Goal: Task Accomplishment & Management: Complete application form

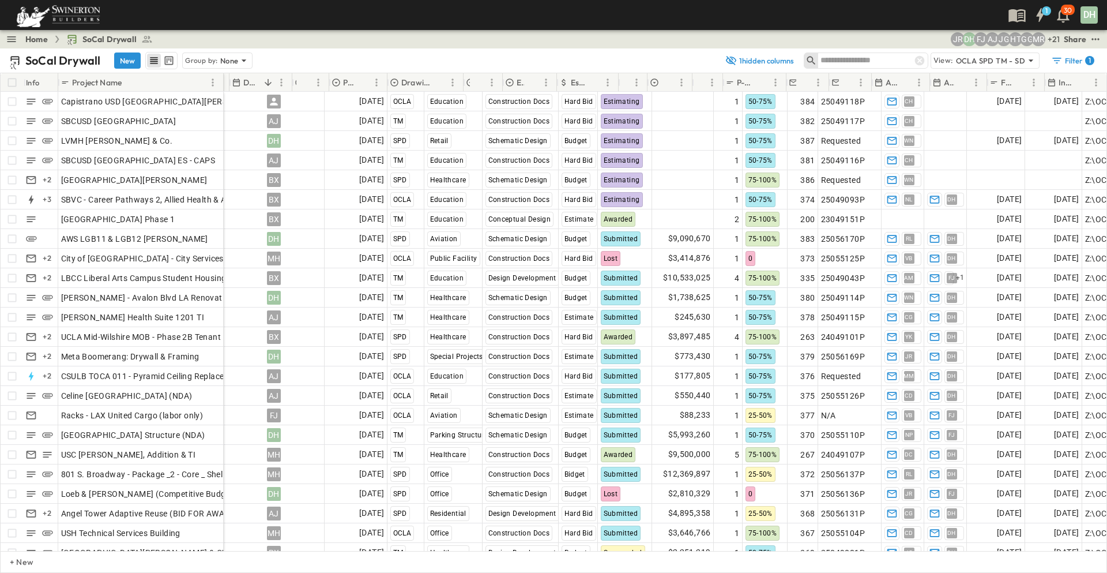
scroll to position [0, 95]
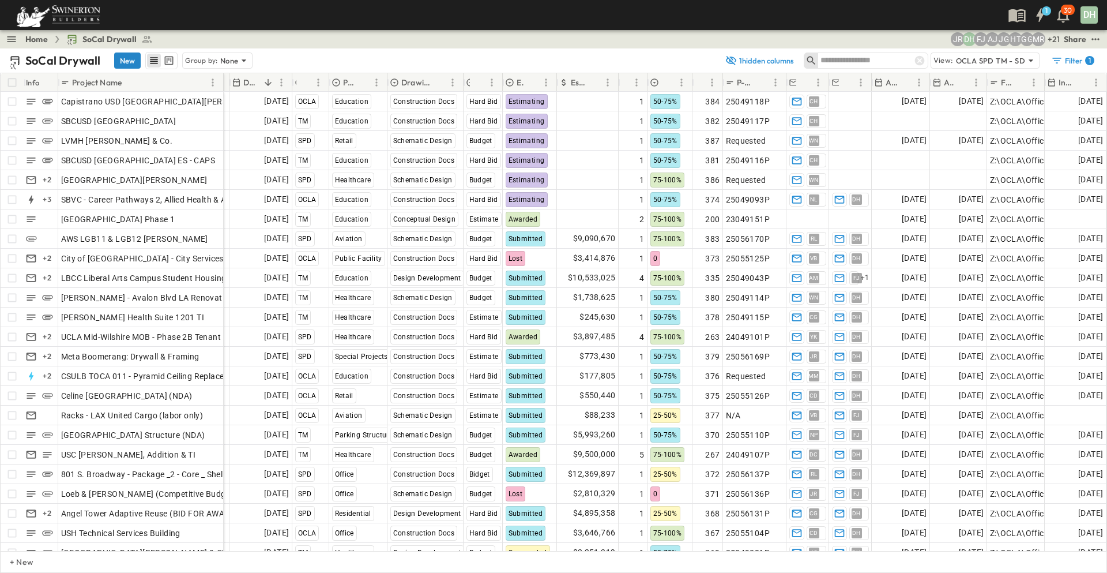
click at [129, 59] on button "New" at bounding box center [127, 60] width 27 height 16
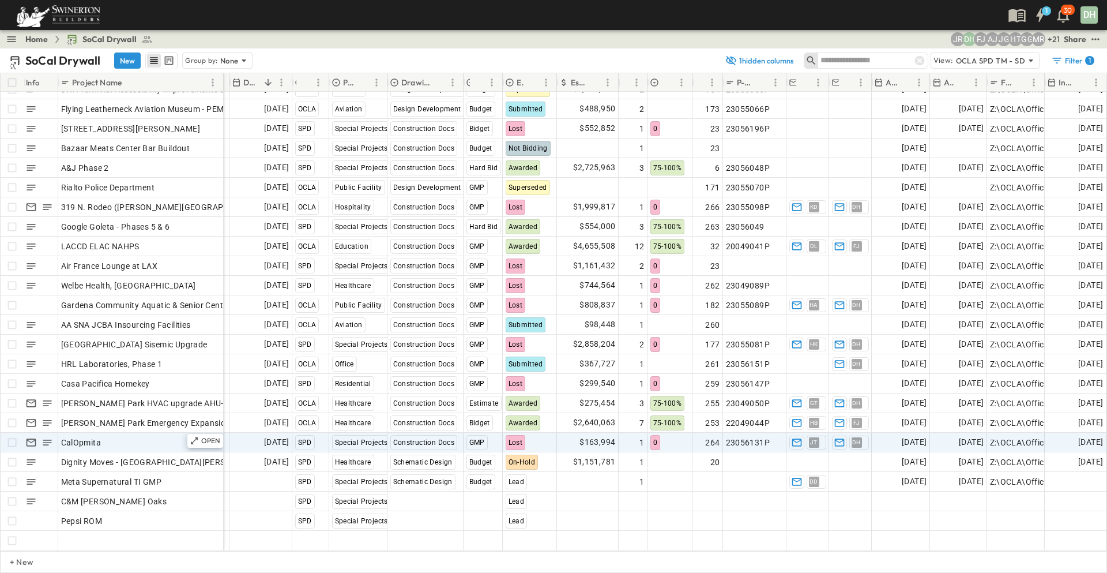
scroll to position [4649, 95]
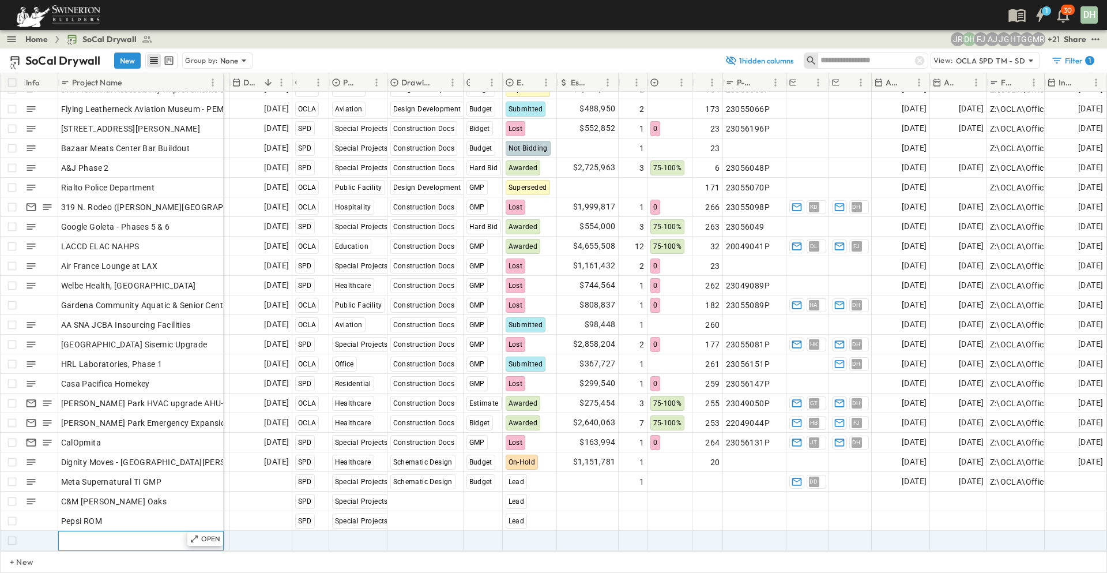
click at [138, 535] on div "Add Name" at bounding box center [141, 540] width 160 height 16
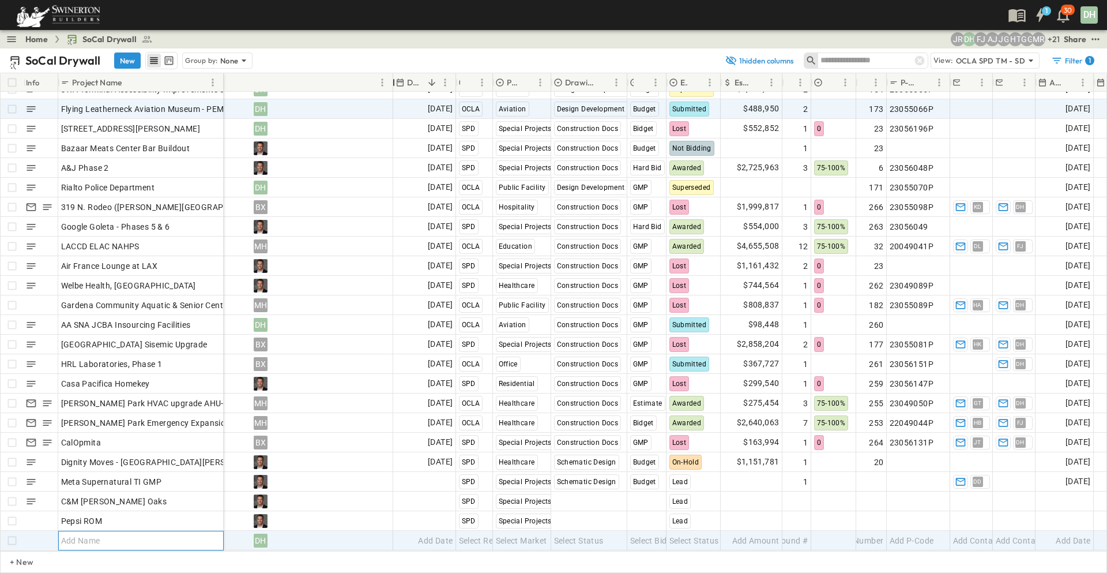
drag, startPoint x: 230, startPoint y: 79, endPoint x: 393, endPoint y: 99, distance: 165.1
click at [393, 99] on div "Info Project Name Owner Due Date Region Primary Market Drawing Status Estimate …" at bounding box center [554, 312] width 1106 height 478
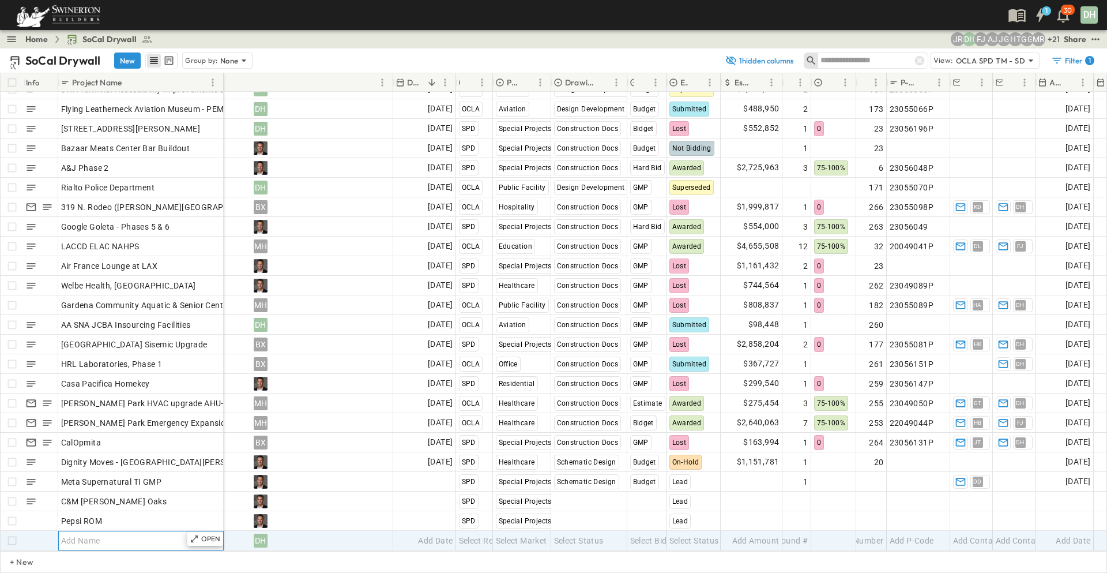
click at [118, 532] on div "Add Name" at bounding box center [141, 540] width 160 height 16
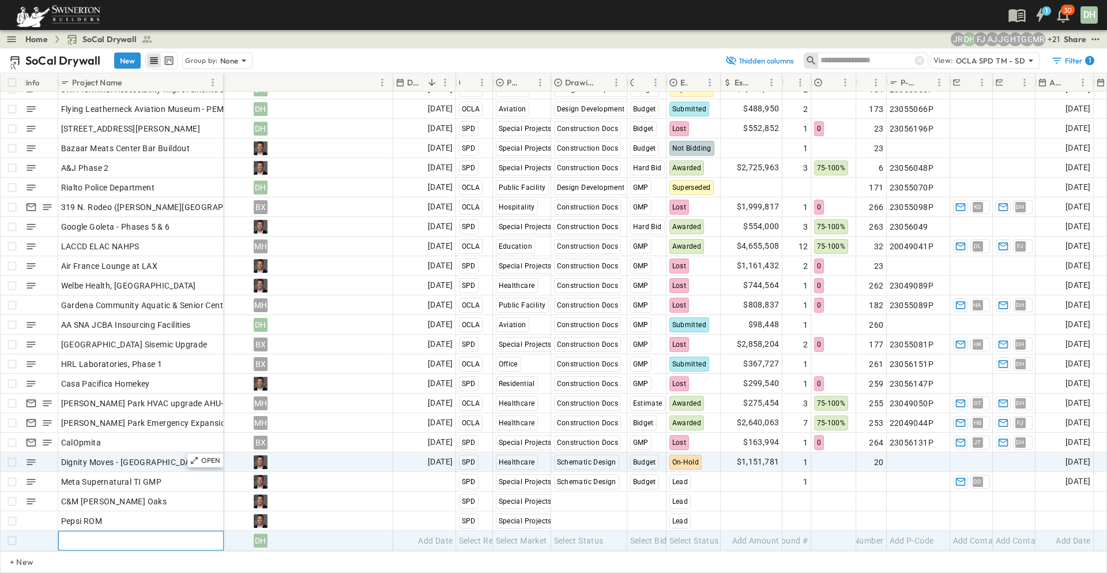
paste input "**********"
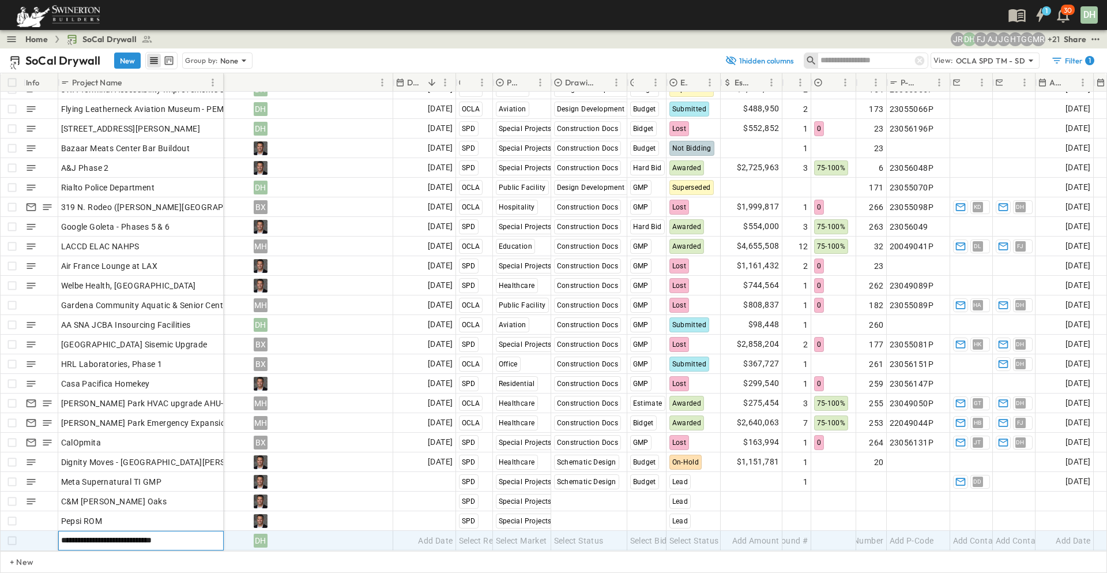
type input "**********"
click at [336, 532] on div "DH" at bounding box center [261, 540] width 264 height 18
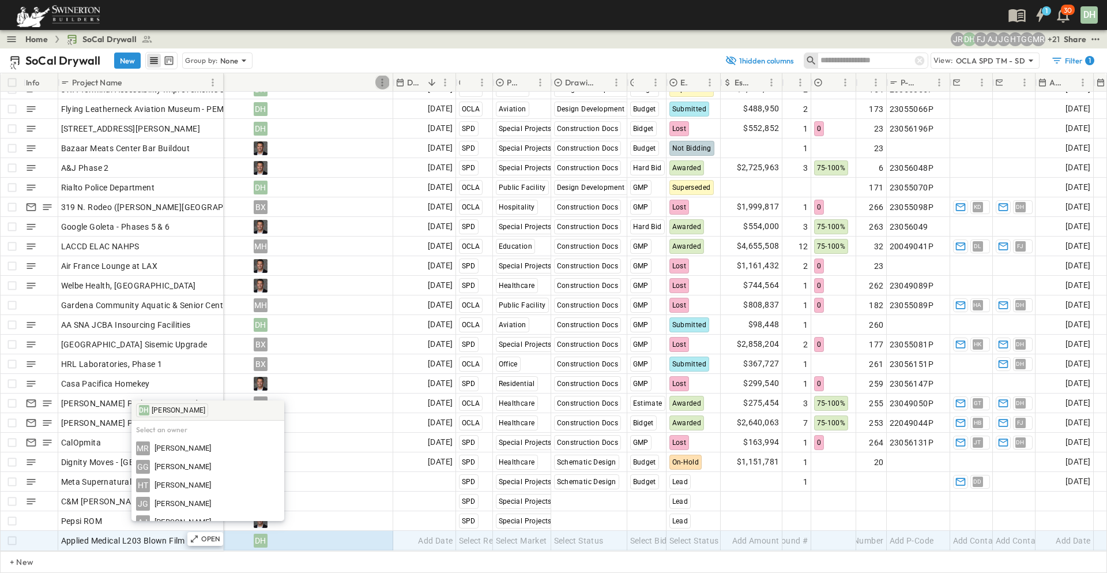
click at [381, 84] on icon "Menu" at bounding box center [383, 83] width 12 height 12
click at [328, 143] on span "Manage columns" at bounding box center [328, 146] width 104 height 12
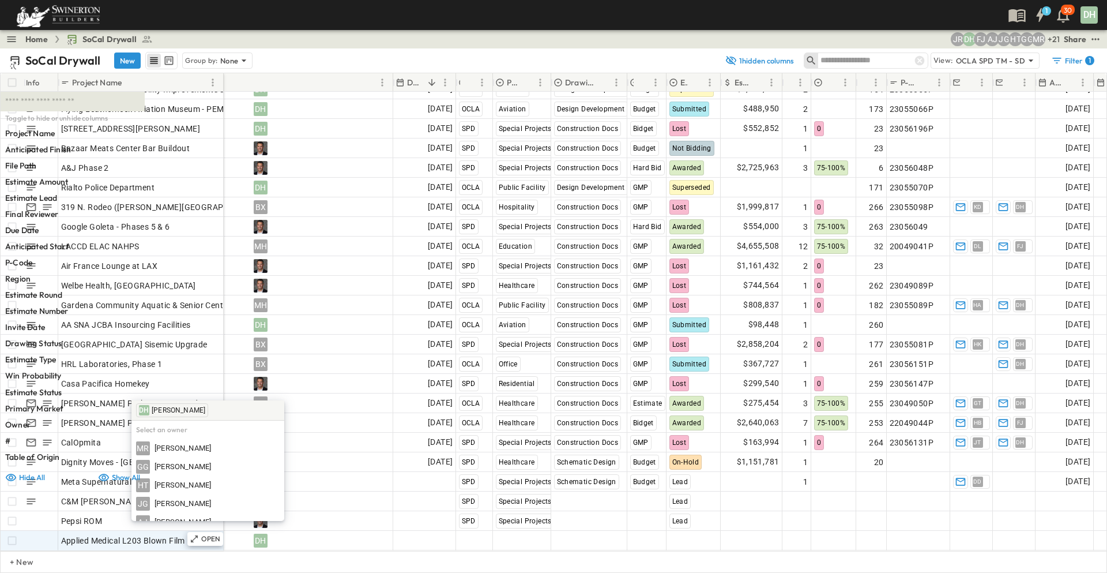
scroll to position [0, 0]
click at [325, 65] on div "SoCal Drywall New Group by: None" at bounding box center [363, 60] width 709 height 17
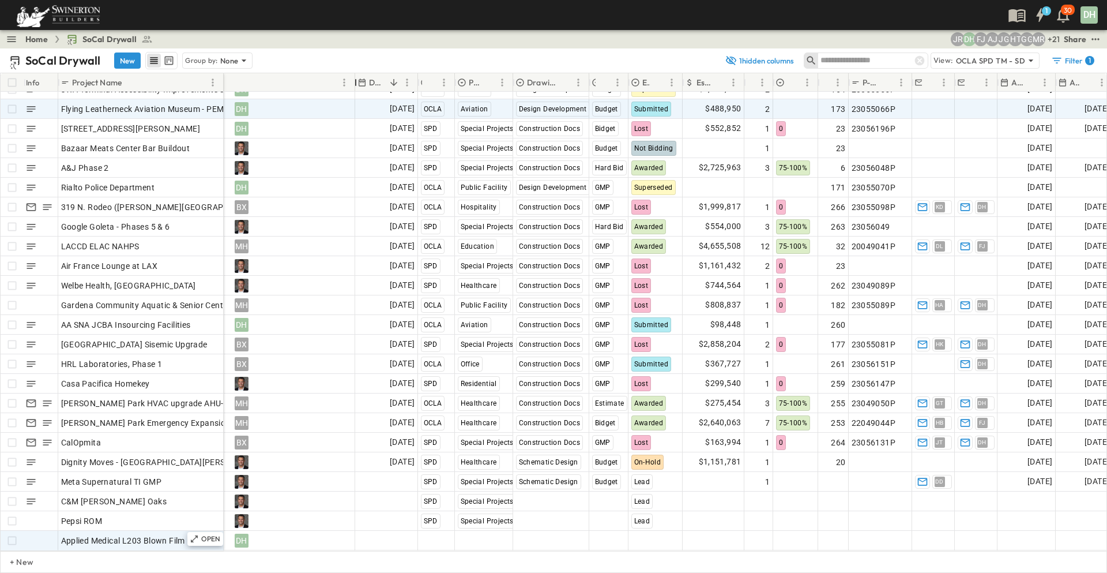
drag, startPoint x: 393, startPoint y: 85, endPoint x: 355, endPoint y: 93, distance: 38.8
click at [355, 93] on div "Info Project Name Owner Due Date Region Primary Market Drawing Status Estimate …" at bounding box center [554, 312] width 1106 height 478
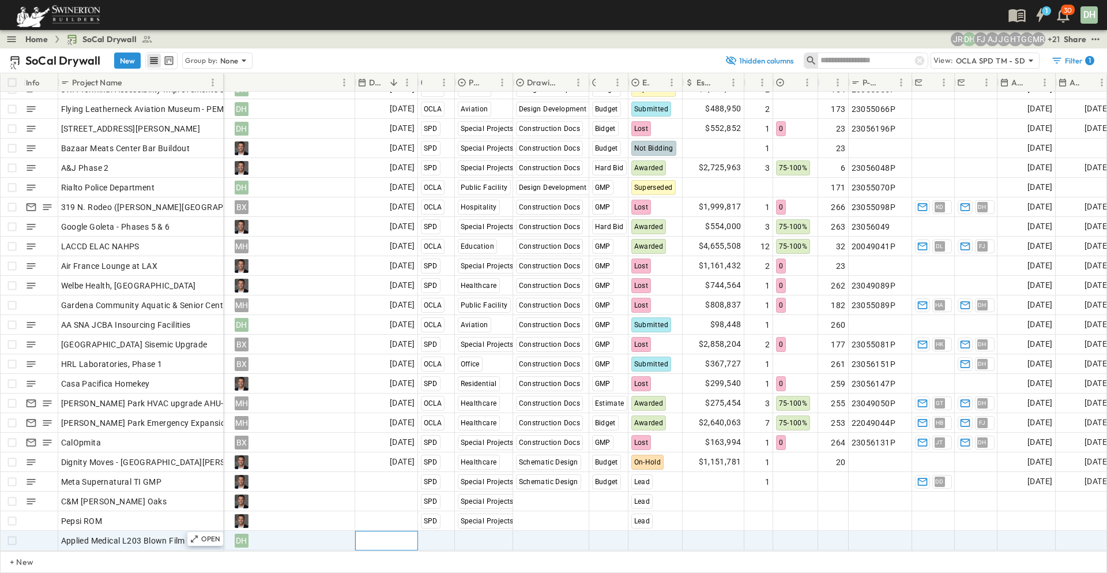
click at [384, 535] on span "Add Date" at bounding box center [397, 541] width 35 height 12
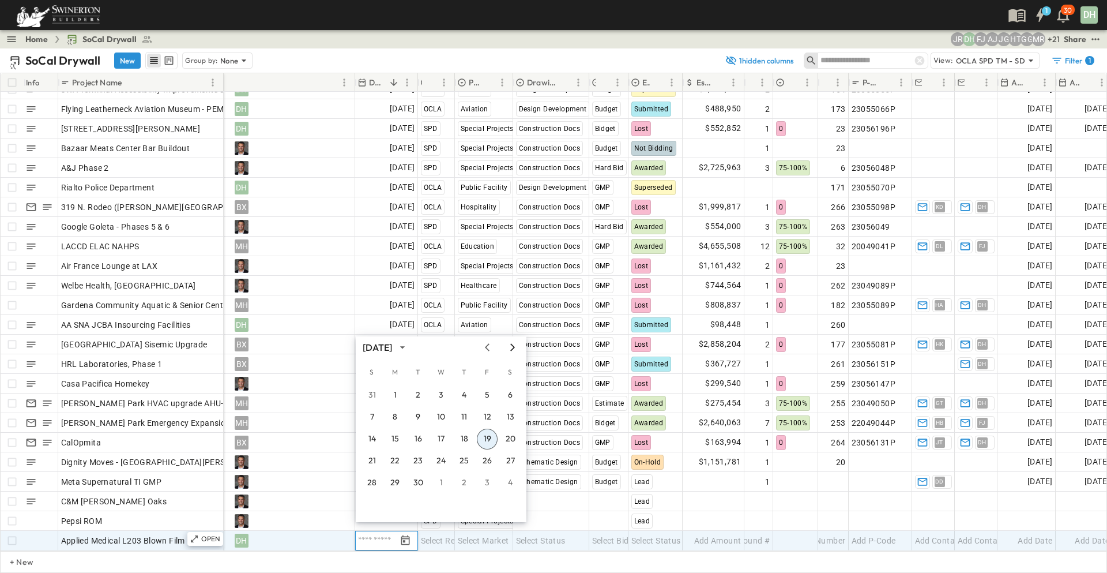
click at [513, 345] on icon "Next month" at bounding box center [513, 347] width 14 height 9
click at [463, 418] on button "9" at bounding box center [464, 417] width 21 height 21
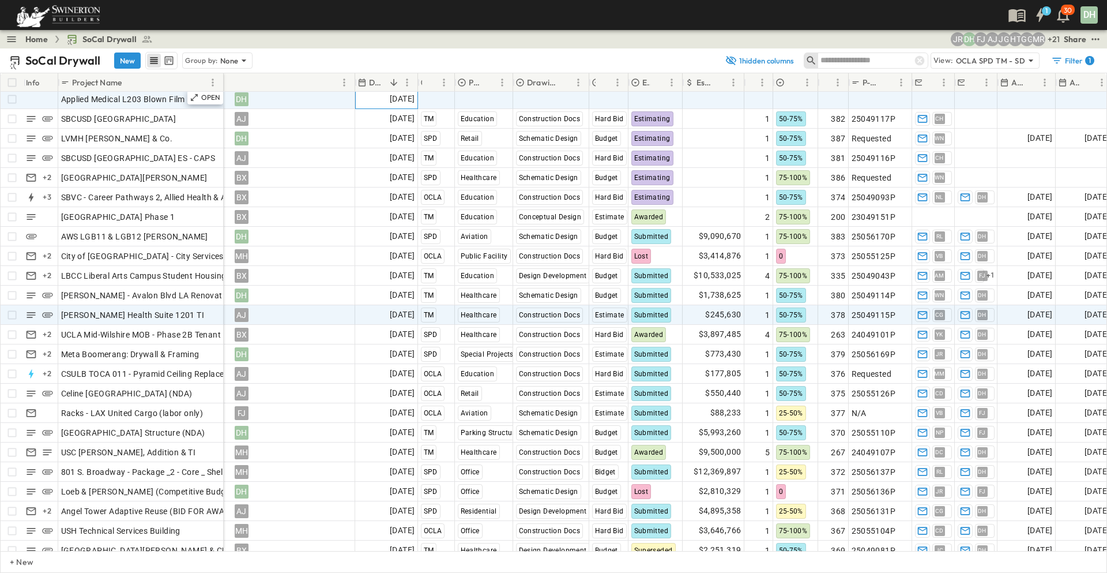
scroll to position [0, 95]
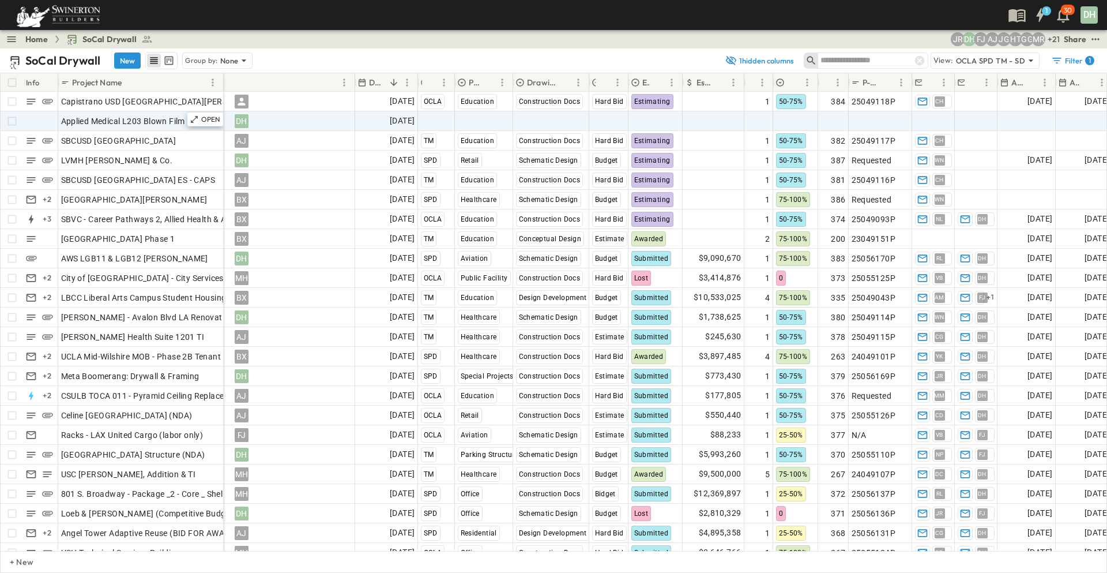
click at [320, 59] on div "SoCal Drywall New Group by: None" at bounding box center [363, 60] width 709 height 17
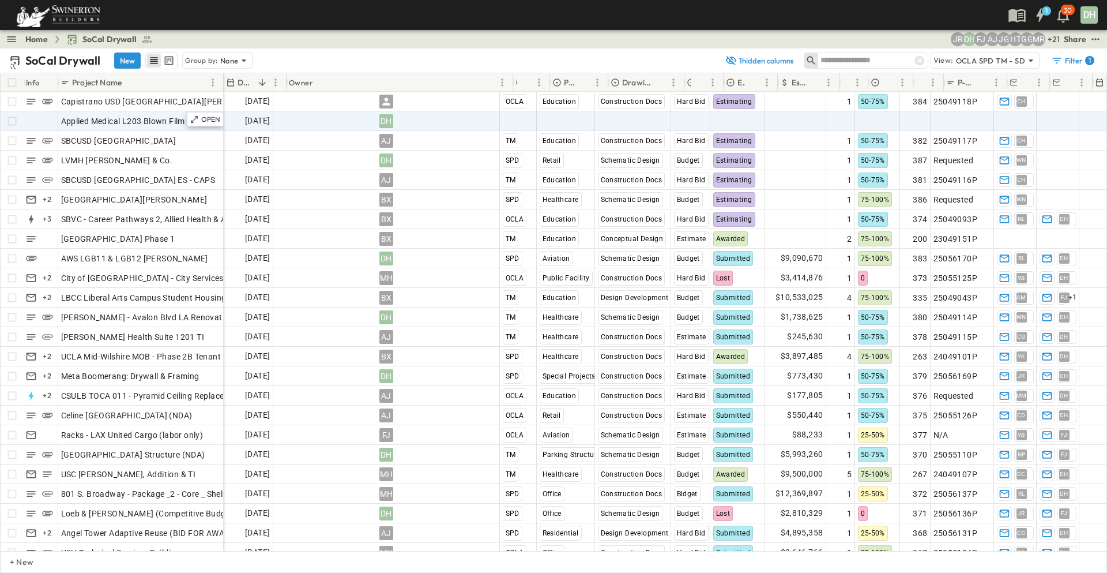
scroll to position [0, 0]
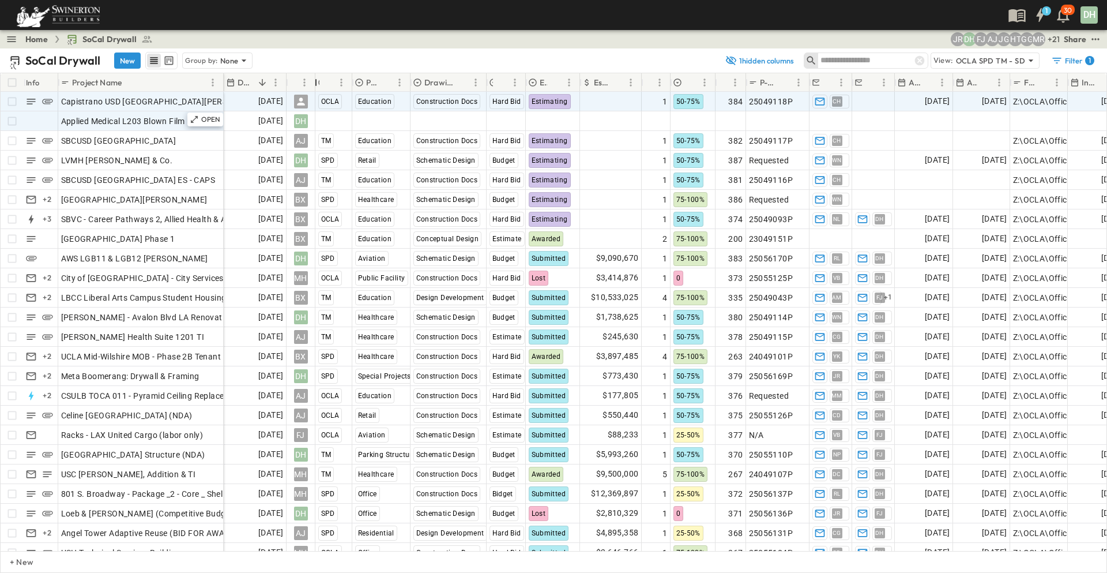
drag, startPoint x: 515, startPoint y: 80, endPoint x: 292, endPoint y: 101, distance: 223.6
click at [292, 101] on div "Info Project Name Due Date Owner Region Primary Market Drawing Status Estimate …" at bounding box center [554, 312] width 1106 height 478
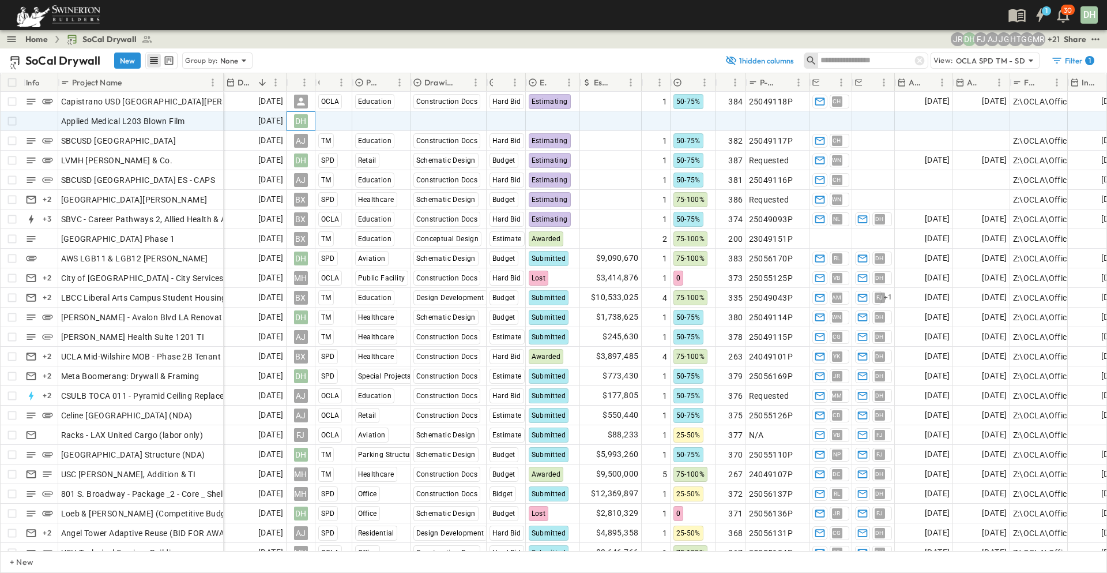
click at [301, 121] on div "DH" at bounding box center [301, 121] width 14 height 14
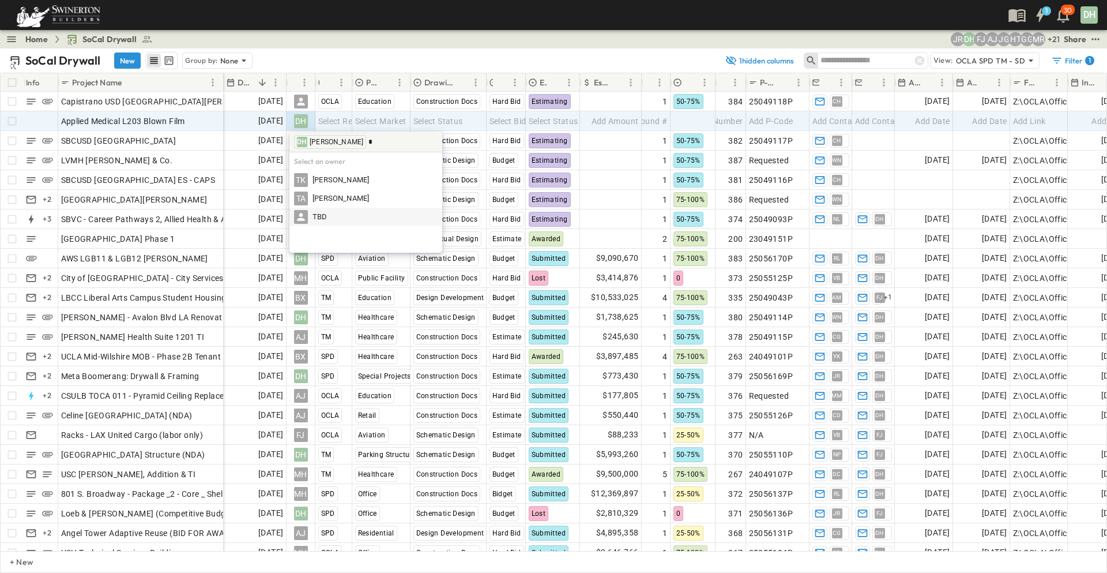
type input "*"
click at [326, 213] on span "TBD" at bounding box center [320, 217] width 15 height 11
click at [342, 124] on span "Select Region" at bounding box center [343, 121] width 51 height 12
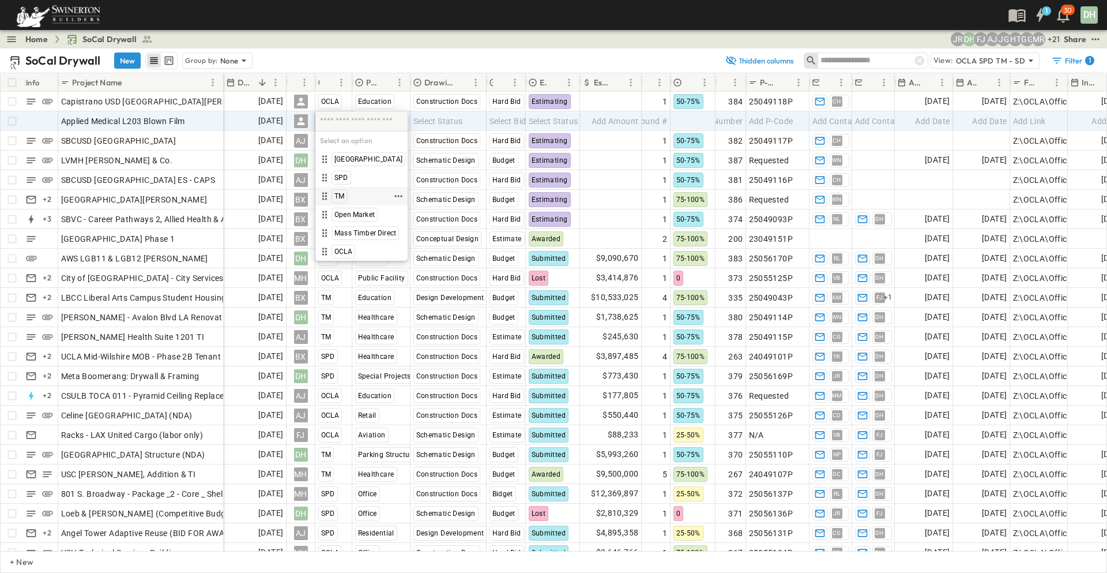
click at [338, 196] on span "TM" at bounding box center [340, 196] width 10 height 9
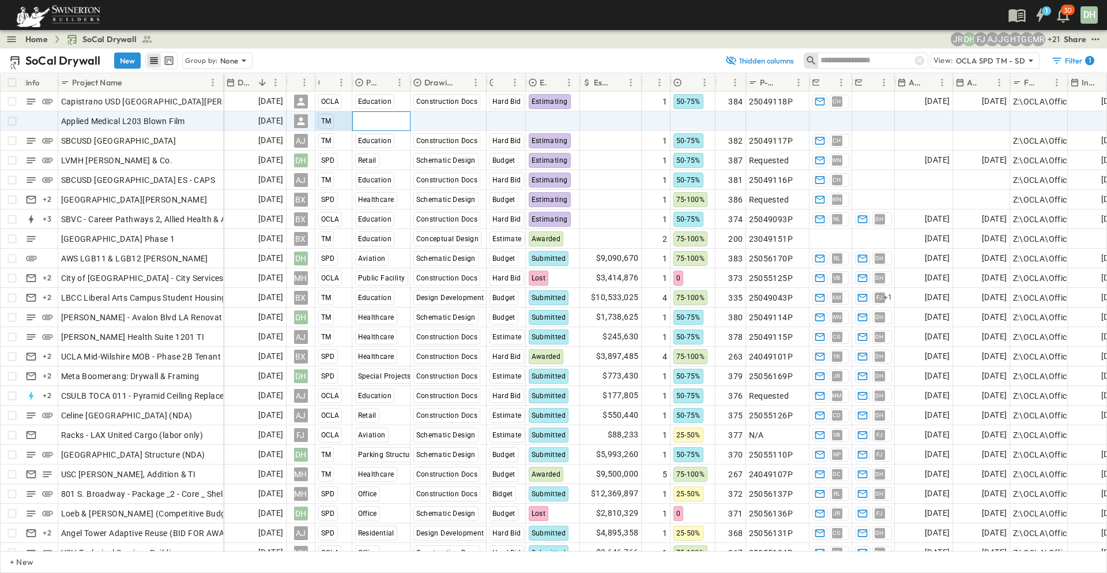
click at [399, 123] on span "Select Market" at bounding box center [380, 121] width 51 height 12
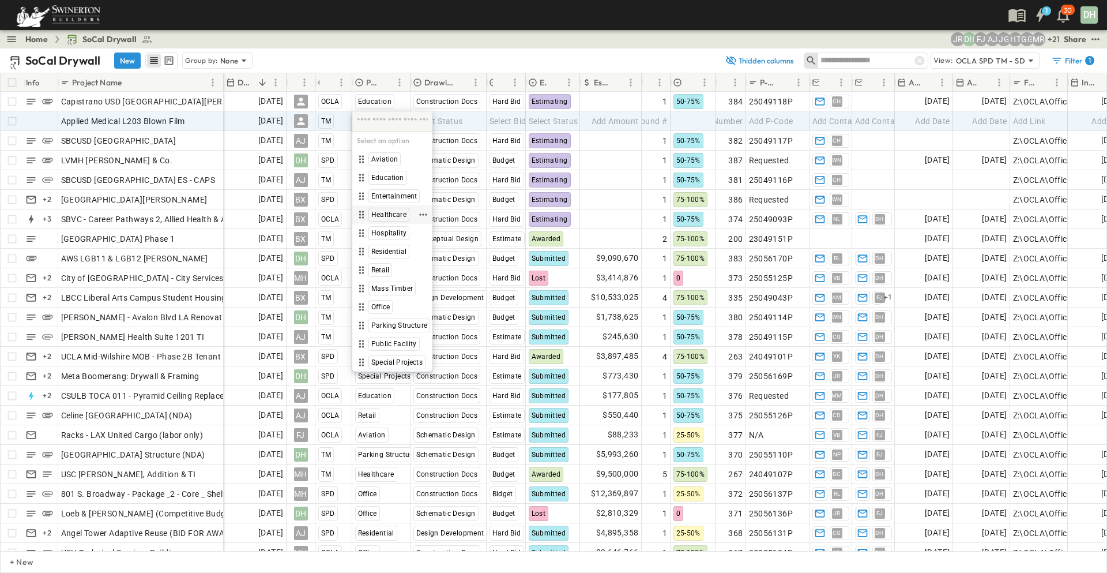
click at [389, 211] on span "Healthcare" at bounding box center [388, 214] width 35 height 9
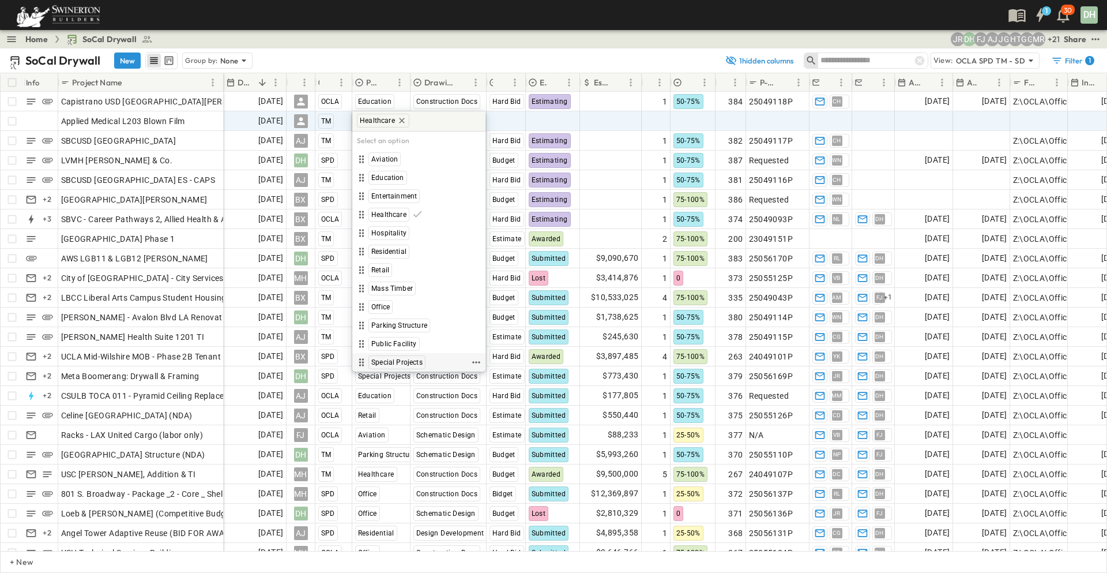
click at [392, 362] on span "Special Projects" at bounding box center [396, 362] width 51 height 9
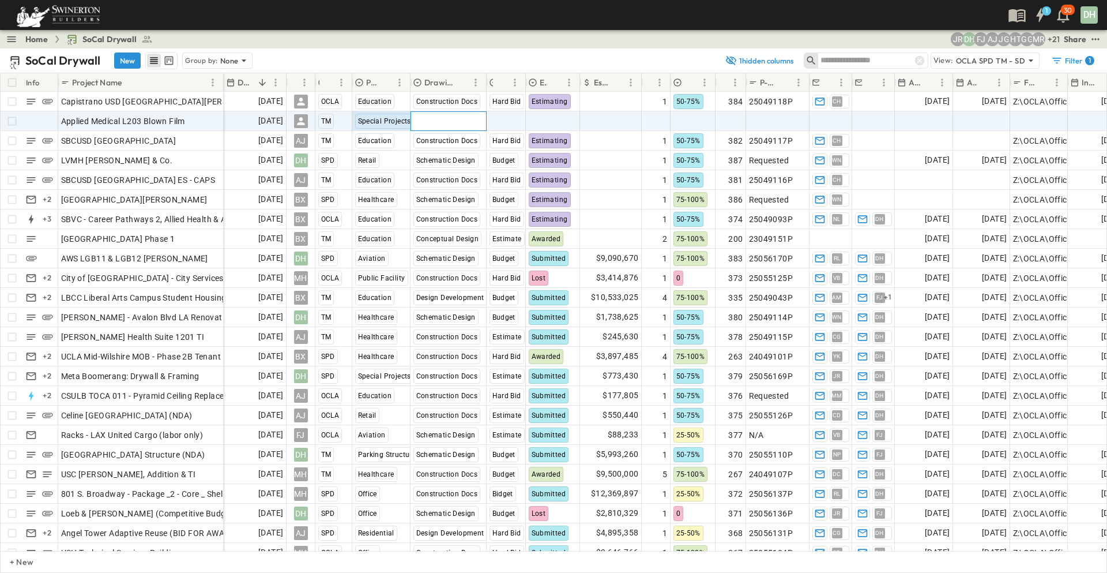
click at [433, 119] on span "Select Status" at bounding box center [439, 121] width 50 height 12
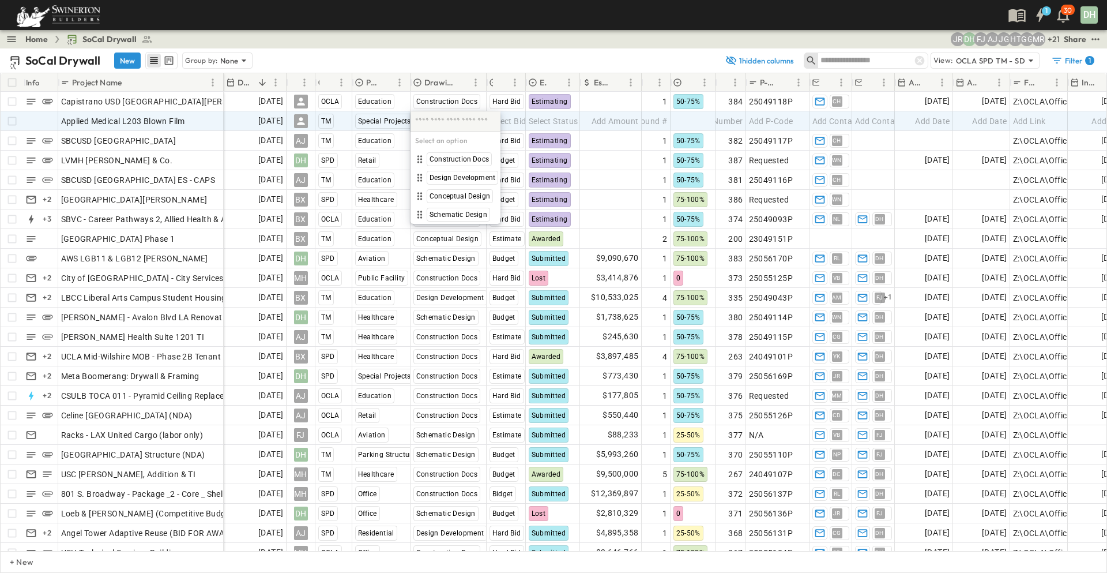
click at [463, 118] on input "text" at bounding box center [455, 121] width 81 height 15
click at [452, 160] on span "Construction Docs" at bounding box center [459, 159] width 59 height 9
click at [516, 123] on span "Select Bid Type" at bounding box center [518, 121] width 57 height 12
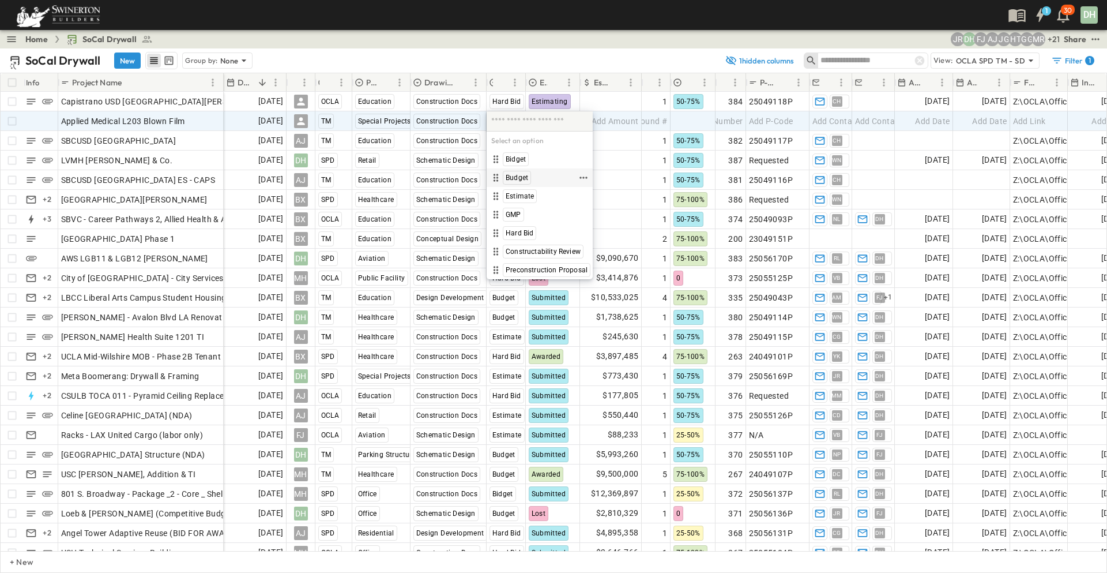
click at [516, 177] on span "Budget" at bounding box center [517, 177] width 22 height 9
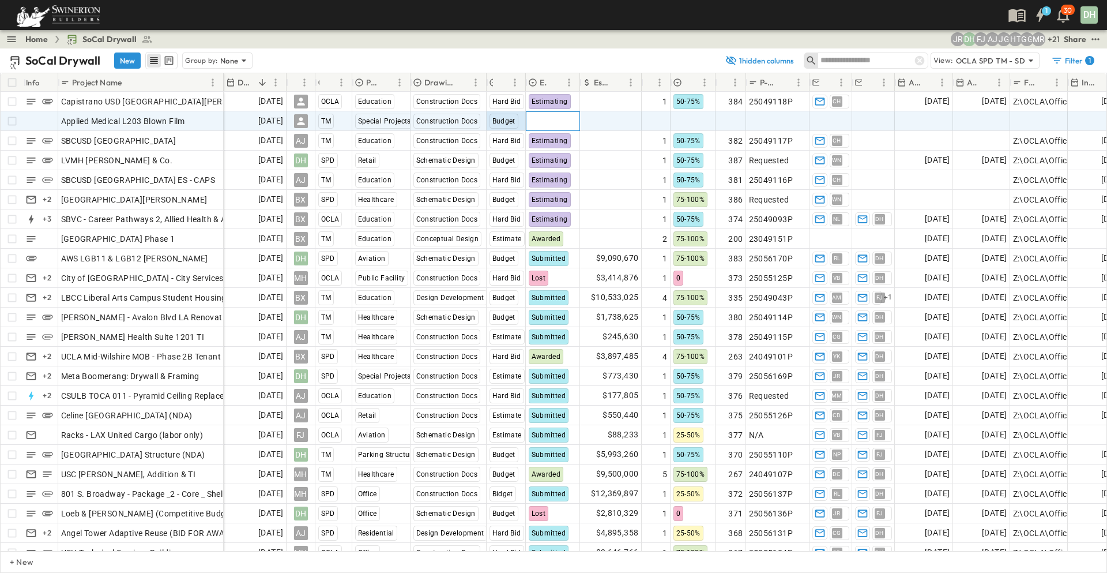
click at [558, 118] on span "Select Status" at bounding box center [554, 121] width 50 height 12
click at [504, 123] on span "Budget" at bounding box center [504, 121] width 23 height 8
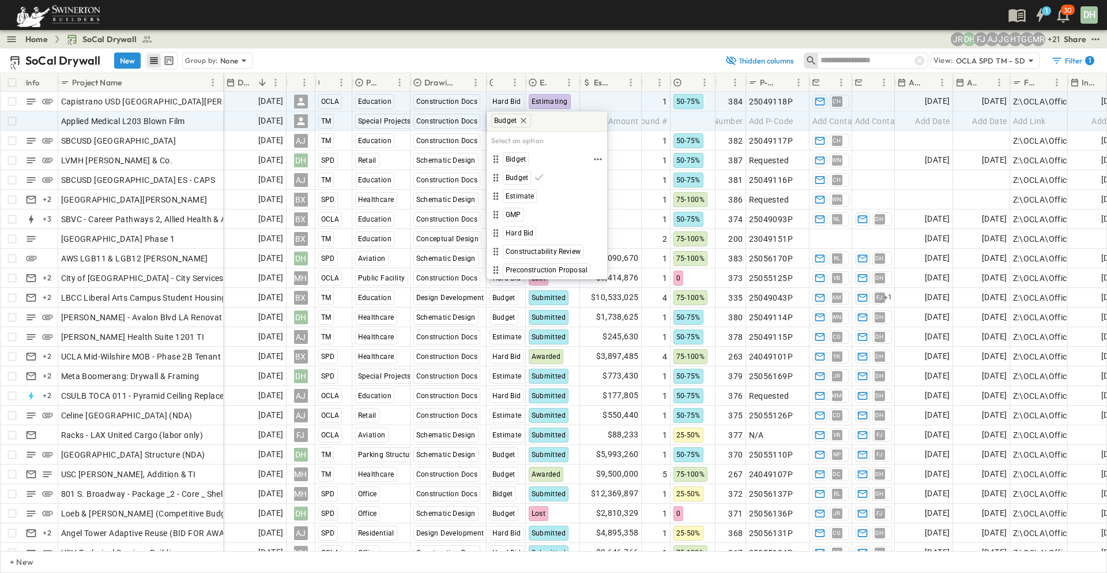
drag, startPoint x: 516, startPoint y: 155, endPoint x: 582, endPoint y: 100, distance: 86.4
click at [517, 155] on span "Bidget" at bounding box center [516, 159] width 20 height 9
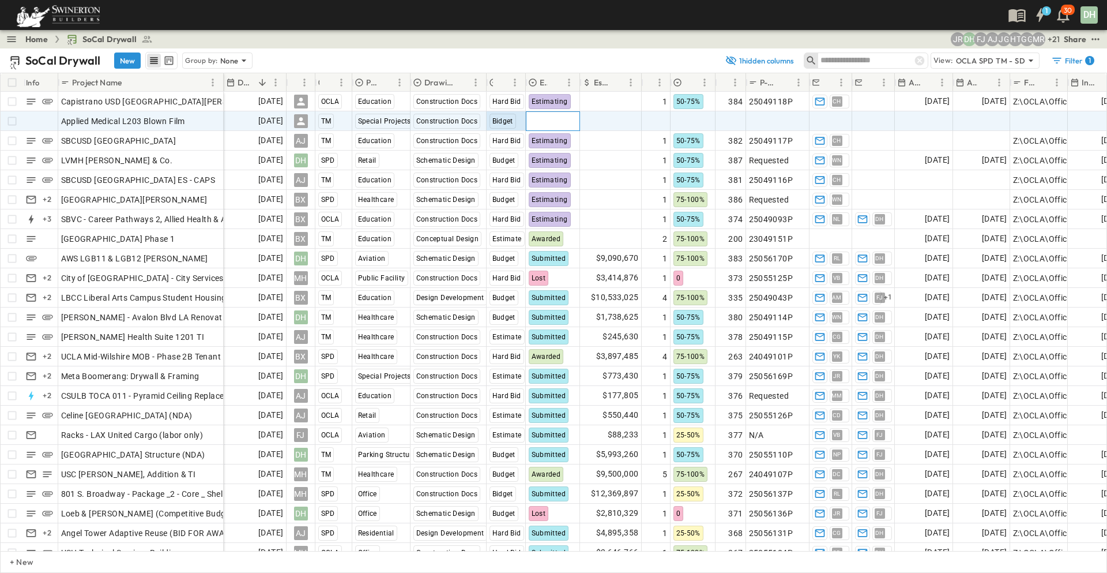
click at [562, 118] on span "Select Status" at bounding box center [554, 121] width 50 height 12
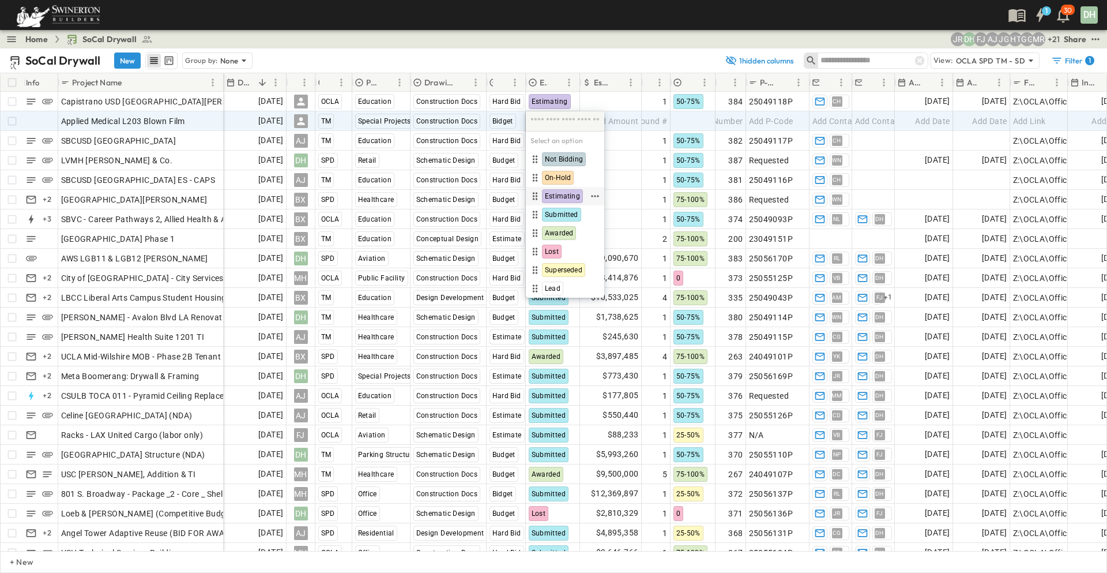
click at [567, 197] on span "Estimating" at bounding box center [562, 196] width 35 height 9
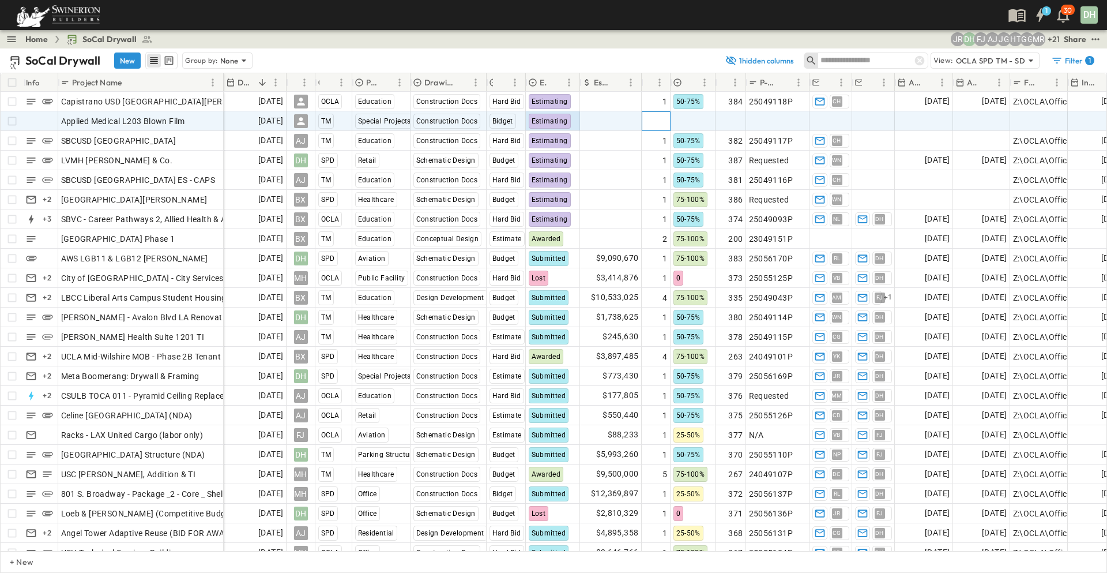
click at [647, 119] on span "Add Round #" at bounding box center [642, 121] width 49 height 12
type input "*"
click at [665, 117] on input "*" at bounding box center [656, 121] width 27 height 14
click at [694, 119] on div at bounding box center [693, 121] width 44 height 18
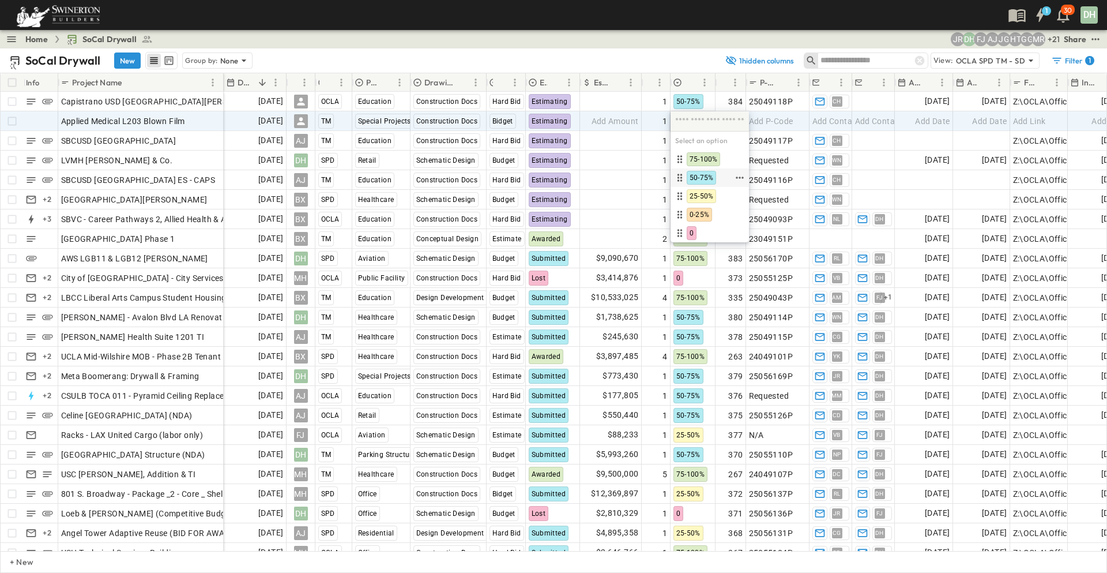
click at [700, 174] on span "50-75%" at bounding box center [702, 177] width 24 height 9
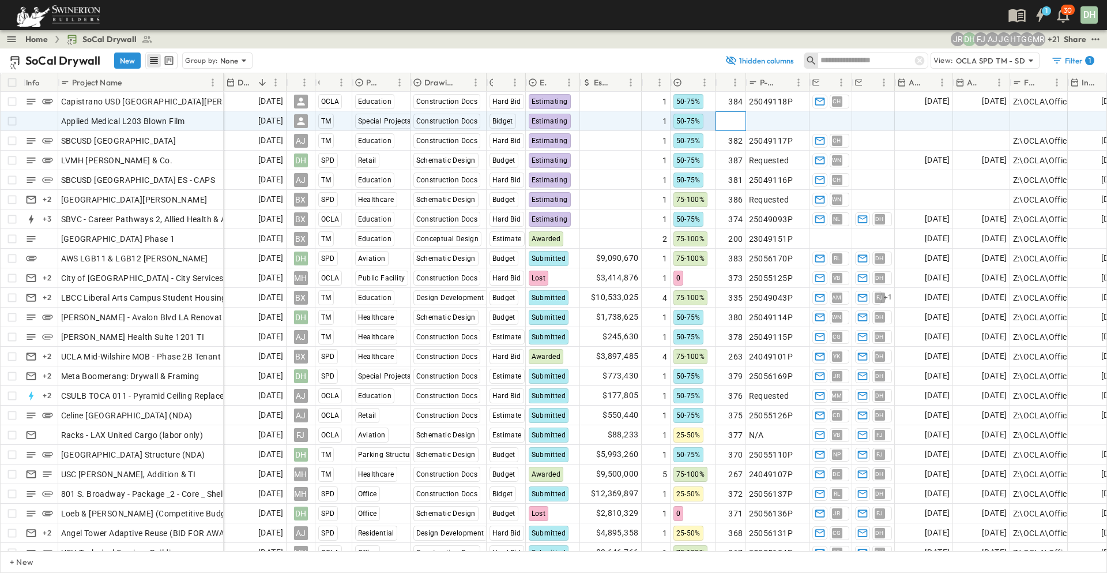
click at [741, 119] on span "Add Number" at bounding box center [719, 121] width 47 height 12
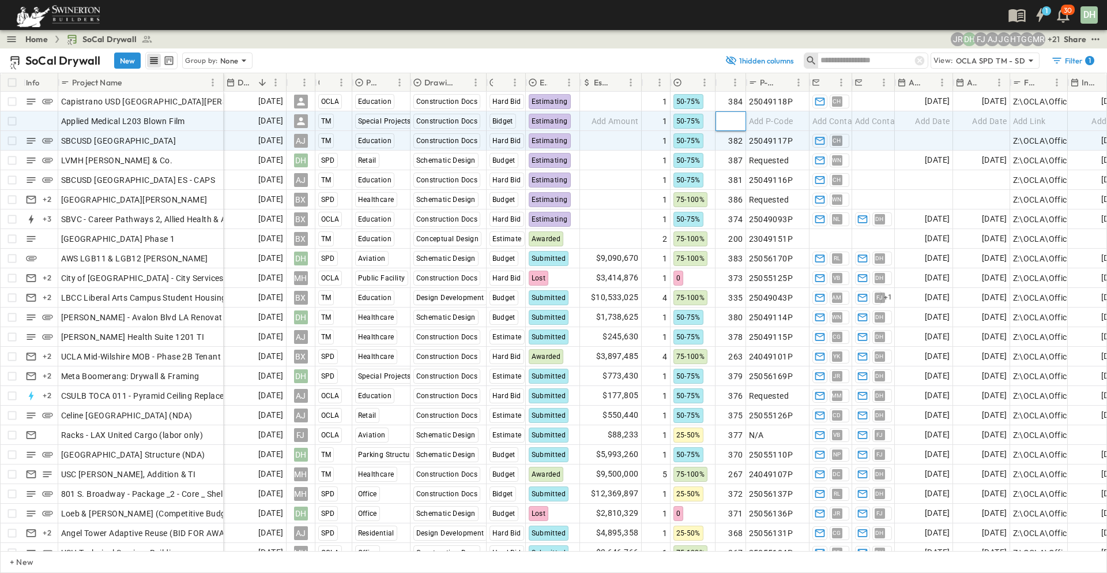
type input "***"
click at [784, 116] on span "Add P-Code" at bounding box center [771, 121] width 44 height 12
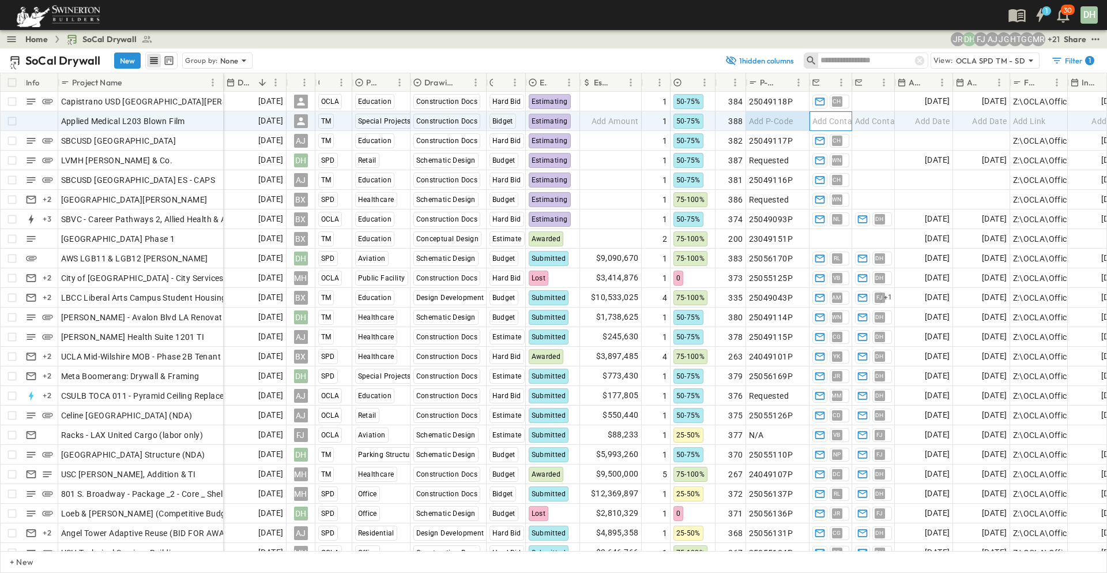
click at [828, 123] on span "Add Contact" at bounding box center [836, 121] width 47 height 12
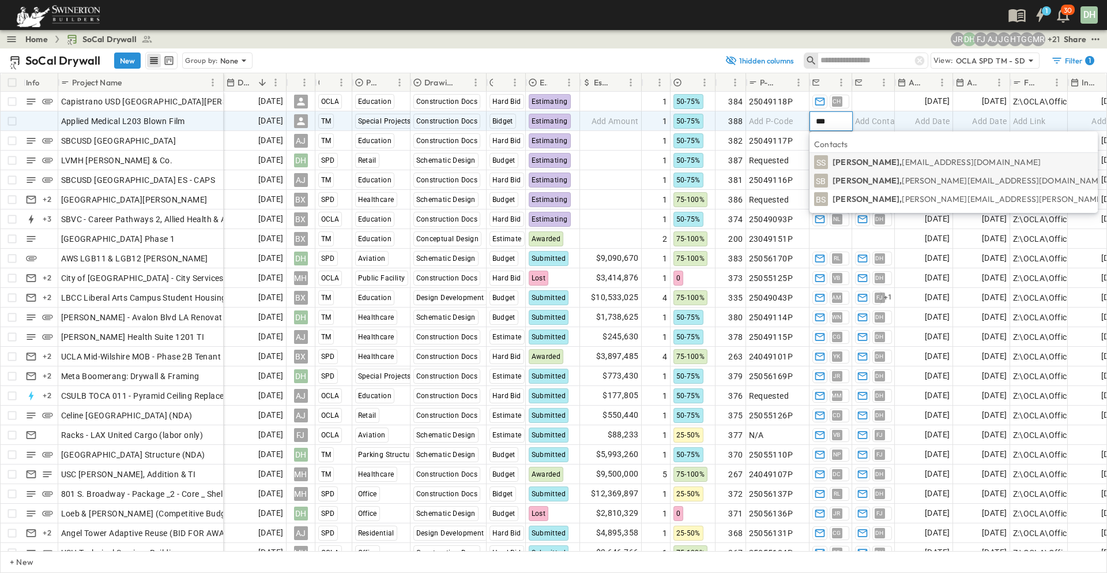
type input "***"
click at [898, 178] on p "Soheil Baghaykashani, Soheil.Baghaykashan@swinerton.com" at bounding box center [969, 181] width 273 height 12
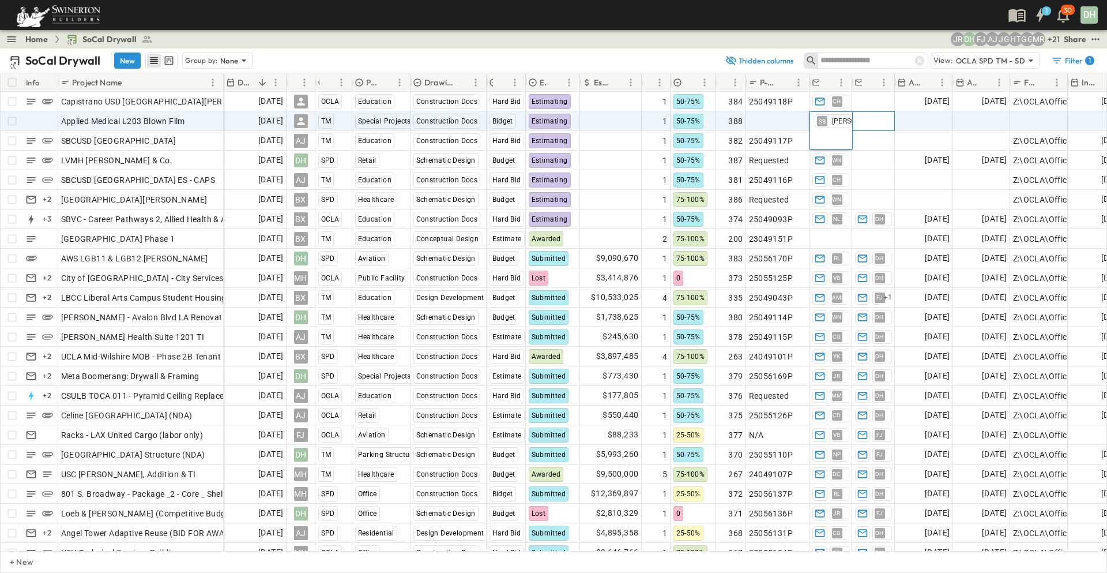
click at [881, 121] on span "Add Contact" at bounding box center [878, 121] width 47 height 12
click at [929, 122] on span "Add Date" at bounding box center [932, 121] width 35 height 12
click at [1090, 117] on div "Add Date" at bounding box center [1099, 121] width 61 height 18
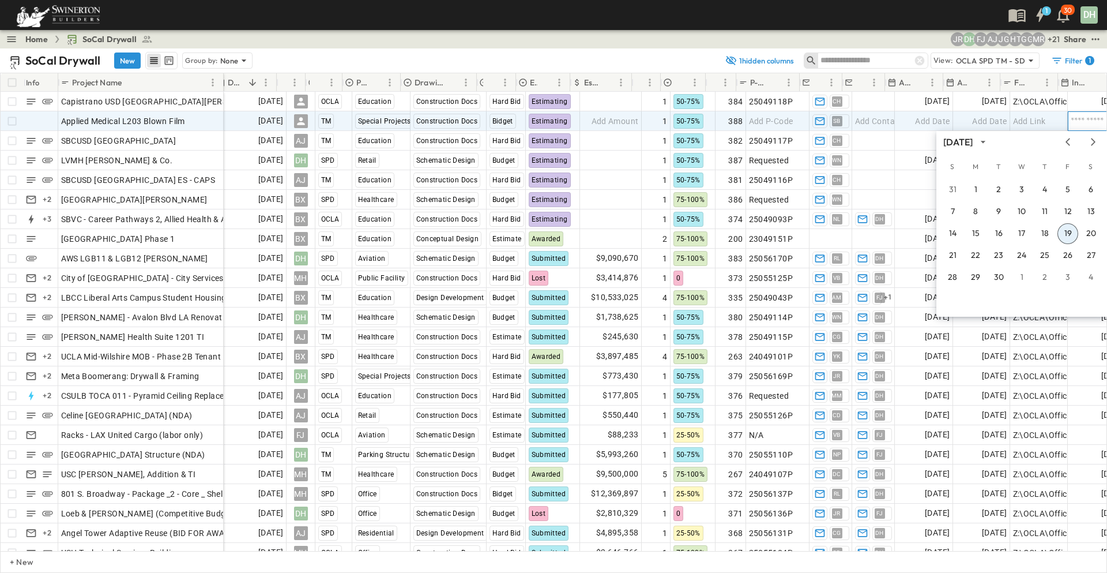
scroll to position [0, 10]
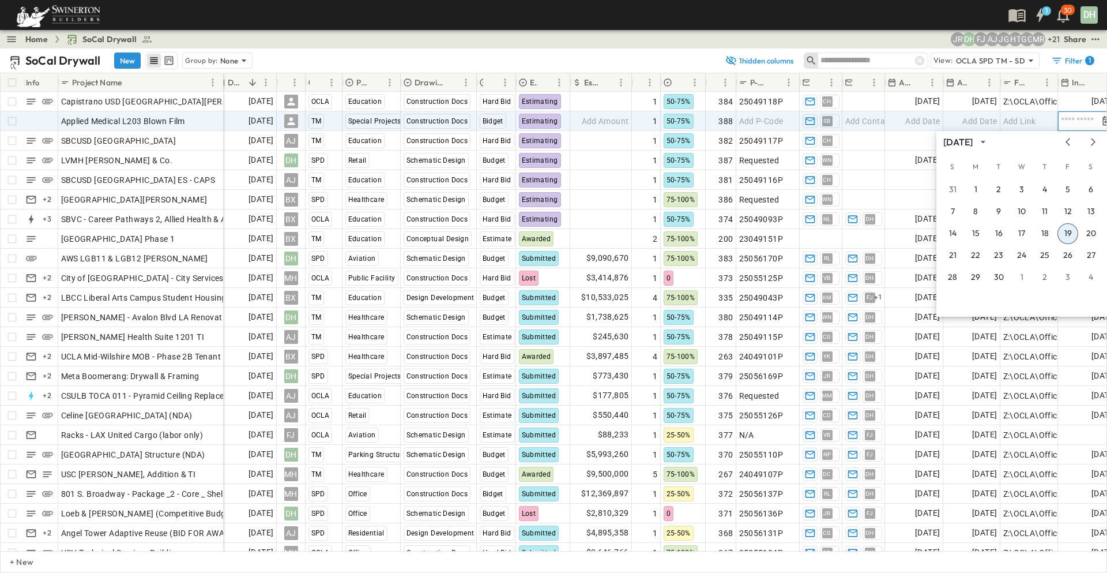
click at [1065, 234] on button "19" at bounding box center [1068, 233] width 21 height 21
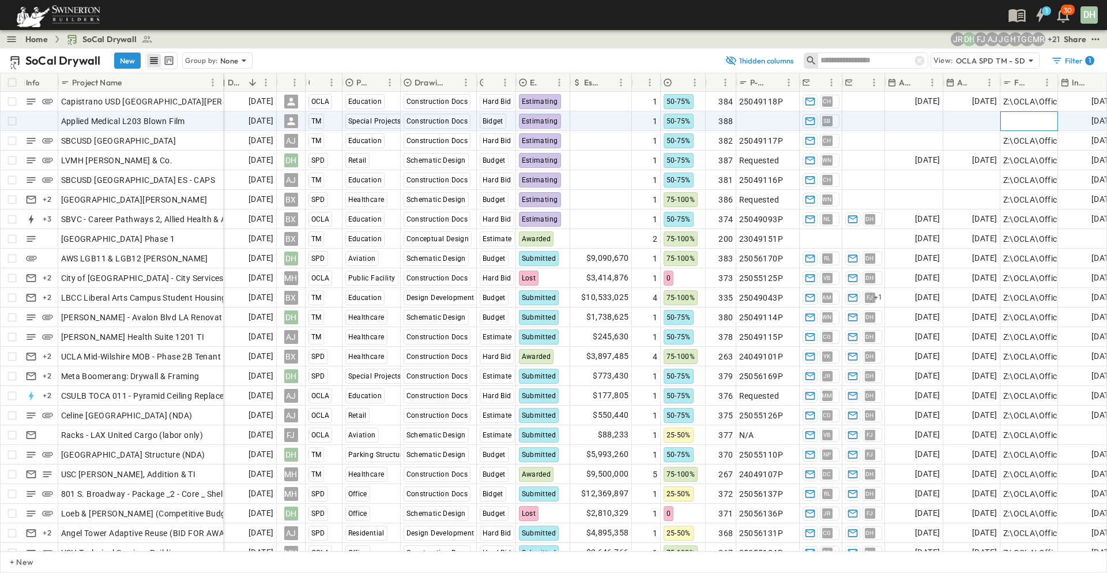
click at [1046, 121] on div "Add Link" at bounding box center [1030, 121] width 52 height 16
click at [982, 119] on span "Add Date" at bounding box center [980, 121] width 35 height 12
click at [831, 127] on div "SB Soheil Baghaykashani" at bounding box center [830, 121] width 20 height 14
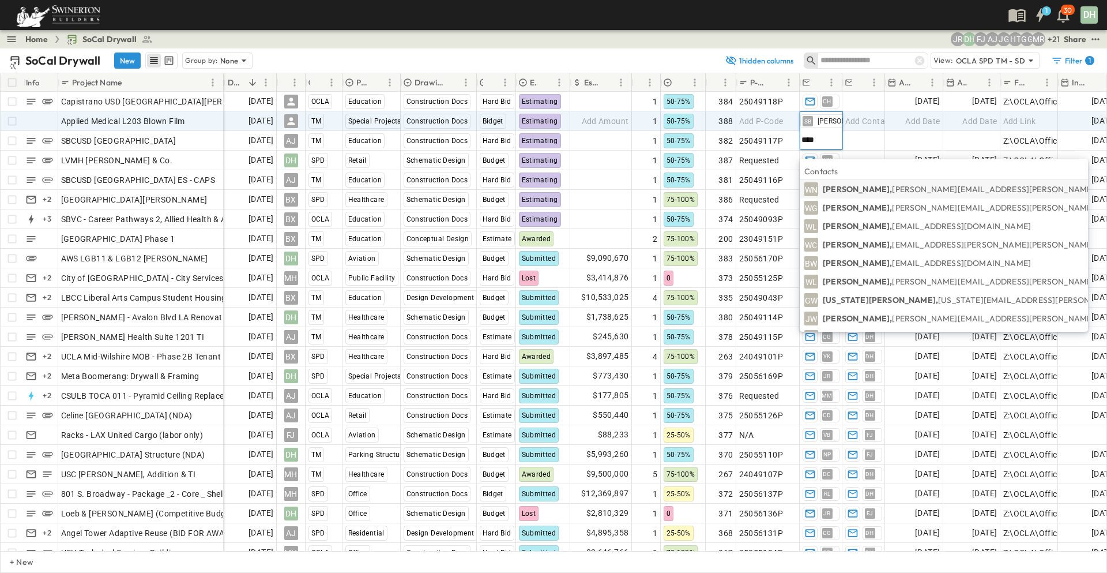
type input "****"
click at [859, 187] on p "William Nutting, William.Nutting@swinerton.com" at bounding box center [1025, 189] width 404 height 12
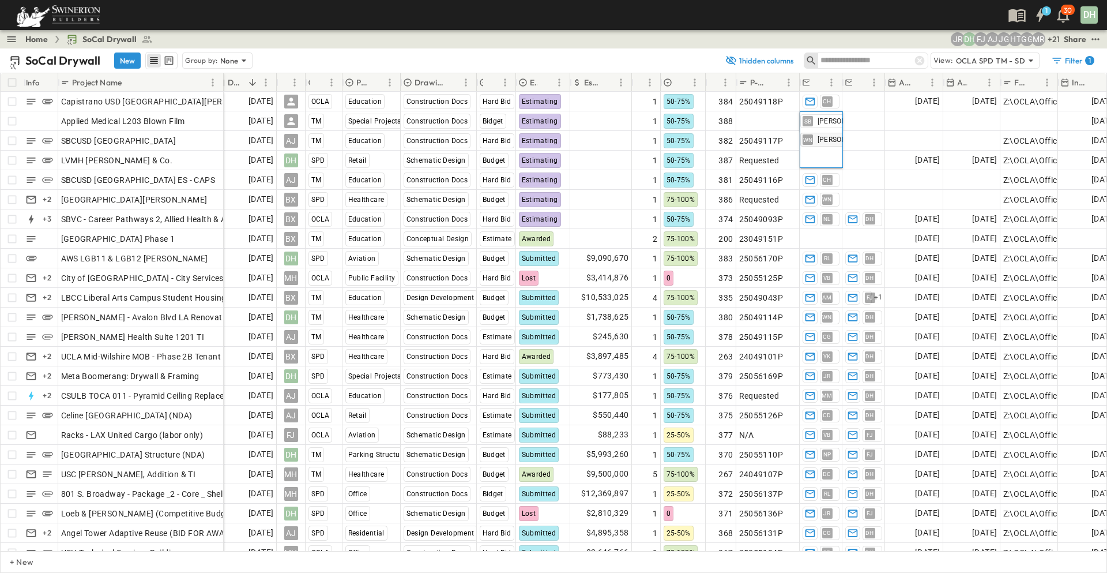
click at [833, 138] on span "[PERSON_NAME]" at bounding box center [842, 139] width 49 height 9
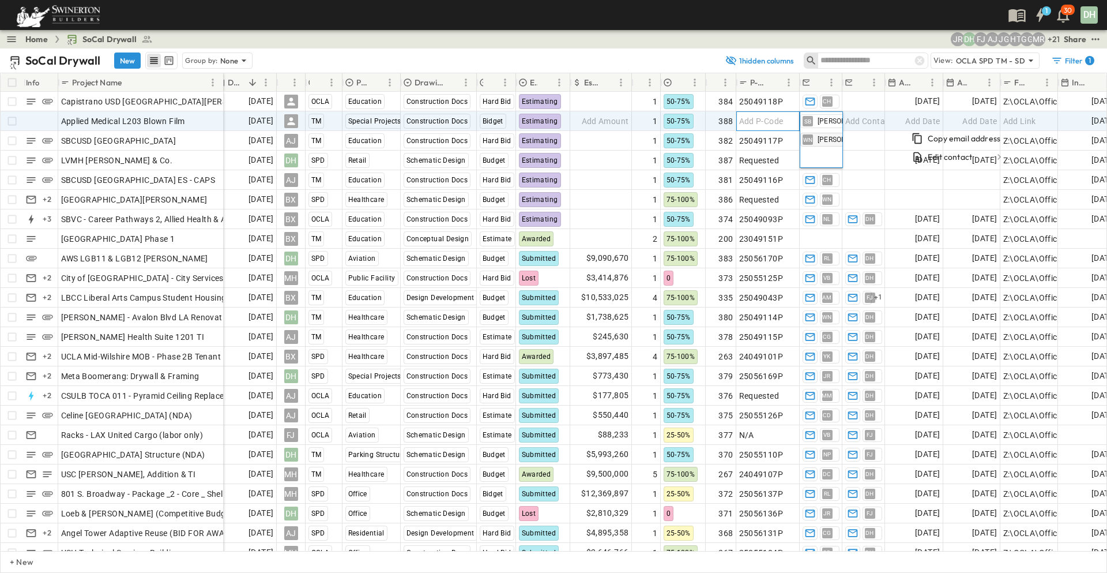
click at [750, 122] on span "Add P-Code" at bounding box center [761, 121] width 44 height 12
click at [829, 121] on span "SB" at bounding box center [827, 121] width 7 height 1
click at [829, 121] on span "[PERSON_NAME]" at bounding box center [842, 121] width 49 height 9
click at [716, 36] on div "Home SoCal Drywall + 21 MR GG HT JG AJ FJ DH JR Share" at bounding box center [553, 39] width 1107 height 18
click at [202, 120] on p "OPEN" at bounding box center [211, 119] width 20 height 9
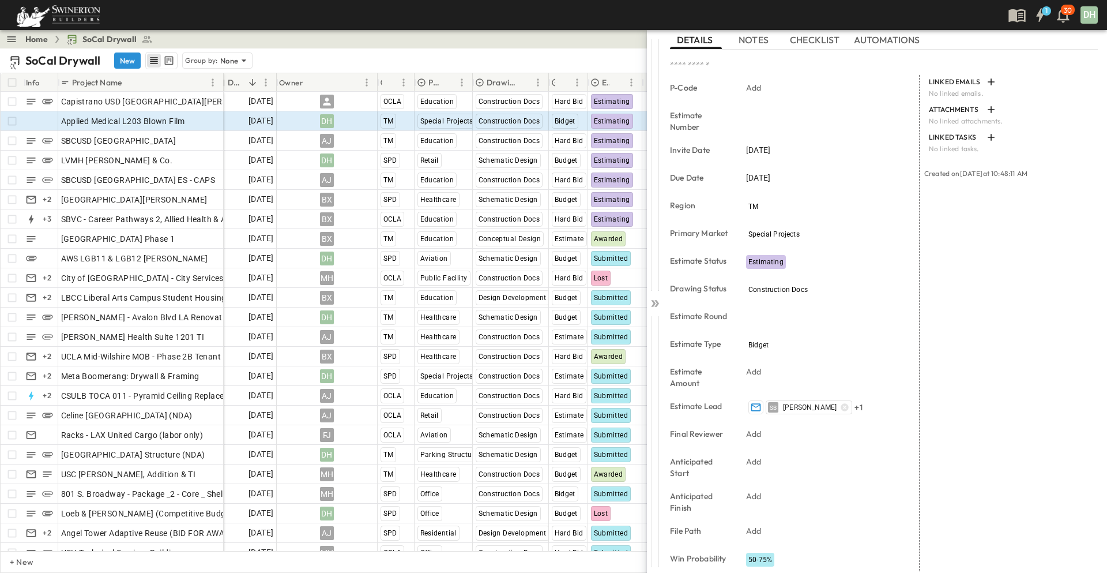
scroll to position [142, 0]
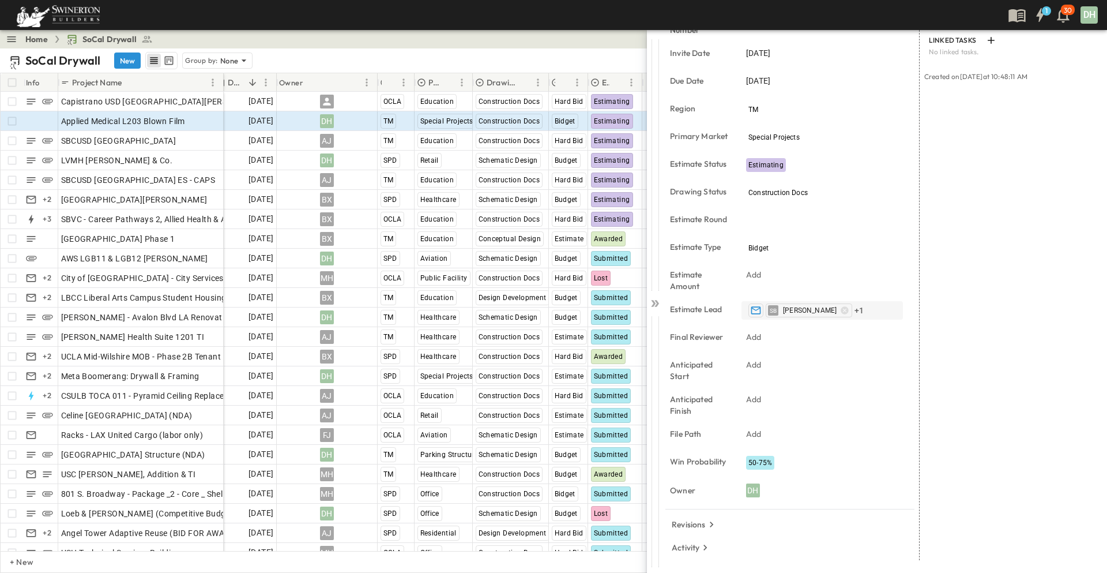
click at [809, 307] on span "[PERSON_NAME]" at bounding box center [810, 310] width 54 height 9
drag, startPoint x: 813, startPoint y: 373, endPoint x: 850, endPoint y: 358, distance: 39.1
click at [819, 370] on div "Add" at bounding box center [823, 364] width 162 height 16
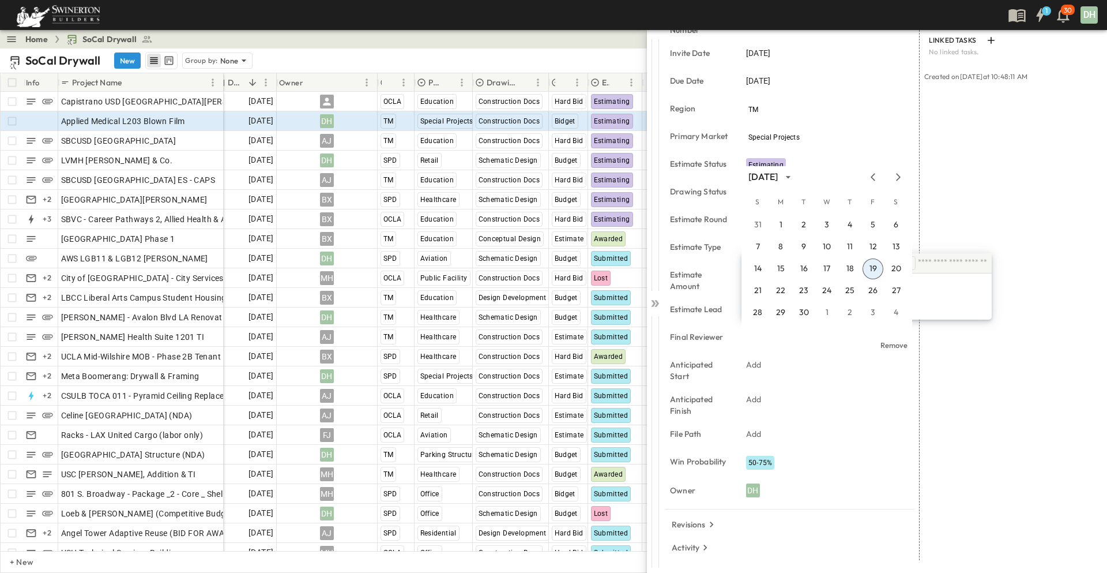
click at [1000, 185] on div "LINKED EMAILS No linked emails. ATTACHMENTS No linked attachments. LINKED TASKS…" at bounding box center [1009, 269] width 178 height 582
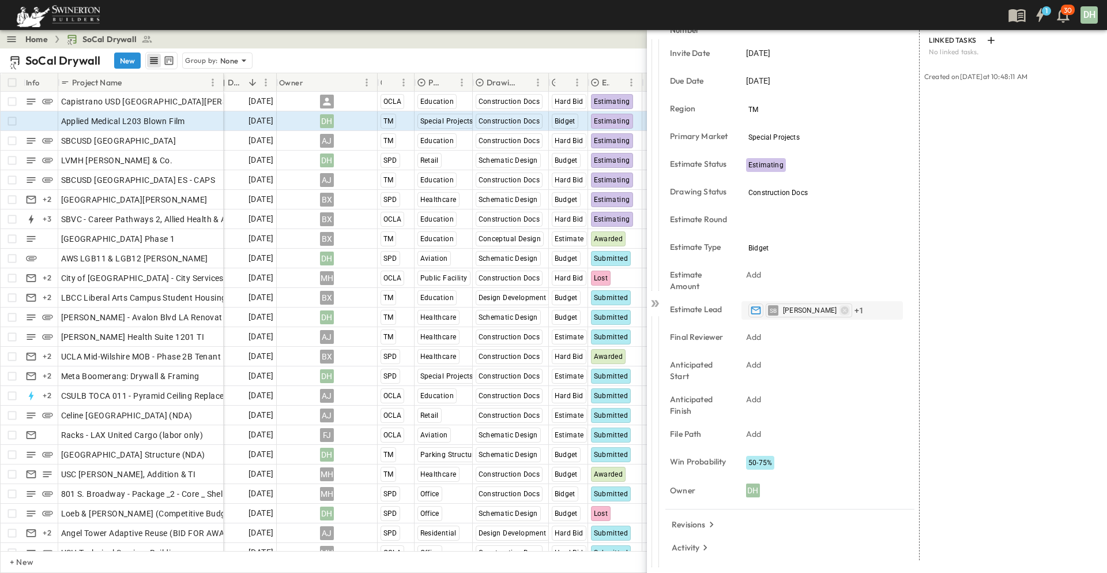
click at [849, 309] on icon "button" at bounding box center [845, 309] width 7 height 7
click at [849, 310] on icon "button" at bounding box center [845, 309] width 7 height 7
click at [850, 310] on icon "button" at bounding box center [844, 310] width 9 height 9
click at [880, 310] on div "[PERSON_NAME] Baghaykashani + 1" at bounding box center [822, 310] width 152 height 14
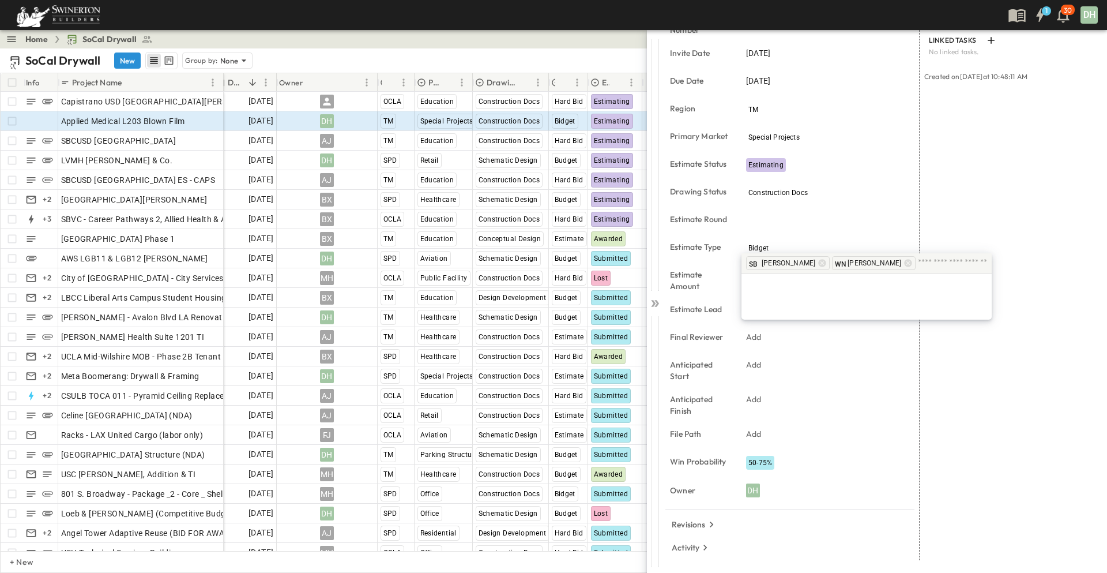
click at [816, 263] on span "[PERSON_NAME]" at bounding box center [789, 262] width 54 height 9
click at [827, 264] on icon at bounding box center [822, 262] width 7 height 7
click at [827, 261] on icon at bounding box center [822, 262] width 7 height 7
click at [884, 280] on div at bounding box center [867, 296] width 250 height 46
click at [1006, 206] on div "LINKED EMAILS No linked emails. ATTACHMENTS No linked attachments. LINKED TASKS…" at bounding box center [1009, 269] width 178 height 582
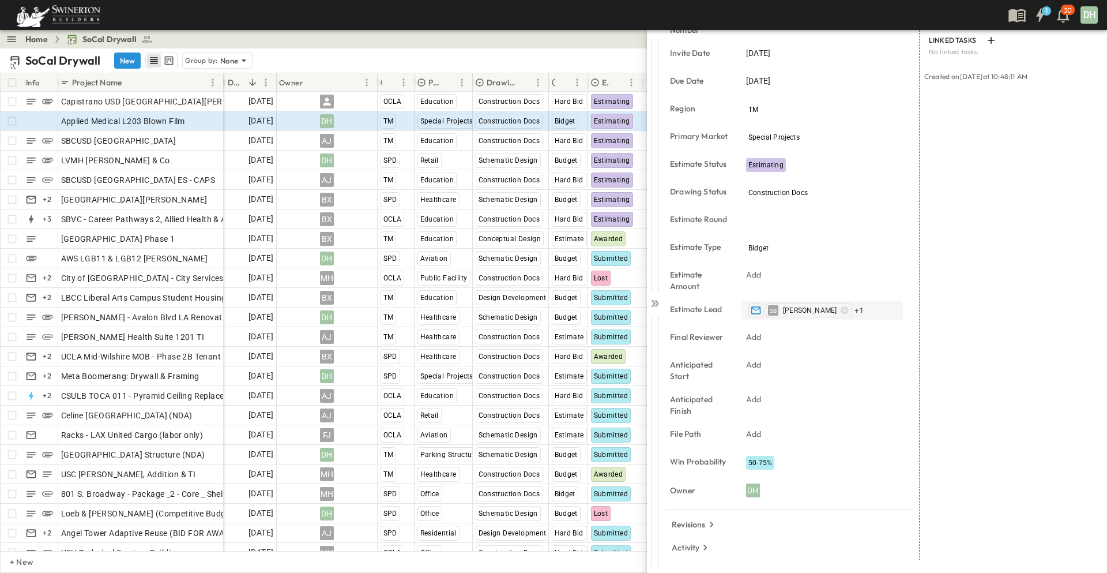
click at [809, 311] on span "[PERSON_NAME]" at bounding box center [810, 310] width 54 height 9
click at [827, 260] on icon at bounding box center [822, 262] width 7 height 7
click at [913, 261] on icon at bounding box center [908, 262] width 7 height 7
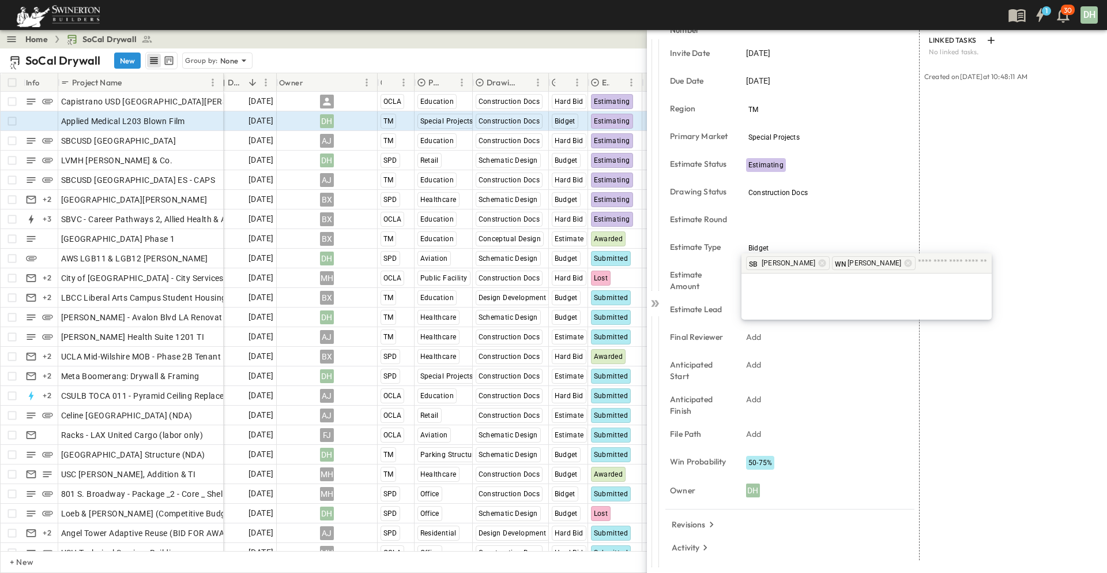
click at [1026, 262] on div "LINKED EMAILS No linked emails. ATTACHMENTS No linked attachments. LINKED TASKS…" at bounding box center [1009, 269] width 178 height 582
click at [779, 336] on div "Add" at bounding box center [823, 337] width 162 height 16
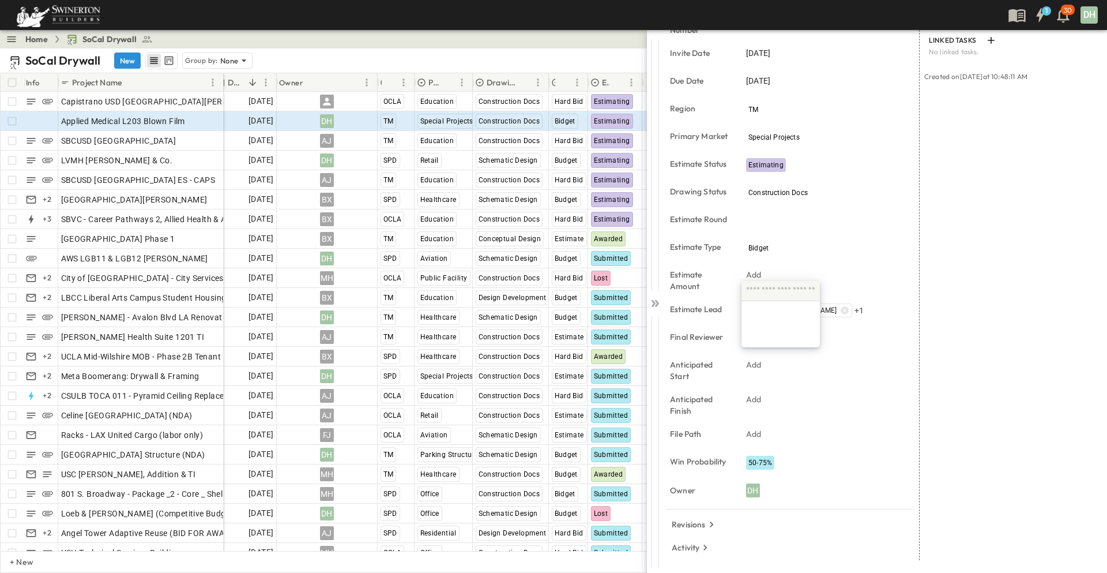
click at [945, 348] on div "LINKED EMAILS No linked emails. ATTACHMENTS No linked attachments. LINKED TASKS…" at bounding box center [1009, 269] width 178 height 582
click at [826, 222] on input "*" at bounding box center [829, 219] width 166 height 17
click at [850, 310] on icon "button" at bounding box center [844, 310] width 9 height 9
click at [849, 309] on icon "button" at bounding box center [845, 309] width 7 height 7
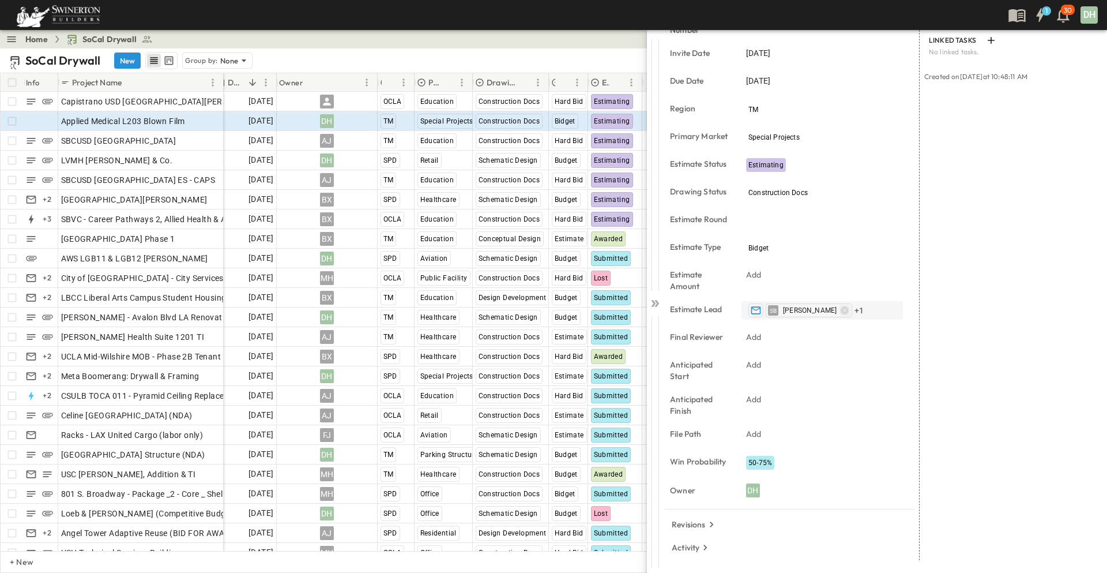
click at [849, 309] on icon "button" at bounding box center [845, 309] width 7 height 7
click at [864, 308] on span "+ 1" at bounding box center [859, 311] width 9 height 12
click at [827, 261] on icon at bounding box center [822, 262] width 7 height 7
click at [827, 262] on icon at bounding box center [822, 262] width 9 height 9
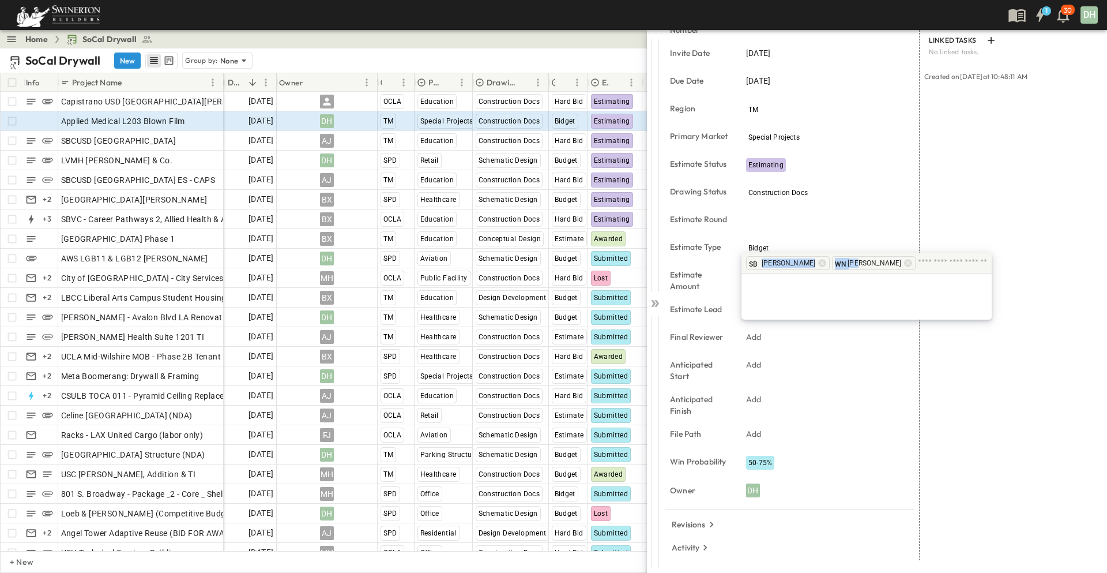
drag, startPoint x: 873, startPoint y: 263, endPoint x: 750, endPoint y: 270, distance: 123.1
click at [750, 270] on div "SB Soheil Baghaykashani WN William Nutting" at bounding box center [867, 263] width 250 height 20
drag, startPoint x: 765, startPoint y: 284, endPoint x: 816, endPoint y: 291, distance: 51.9
click at [770, 284] on div at bounding box center [867, 296] width 250 height 46
click at [846, 301] on div at bounding box center [867, 296] width 250 height 46
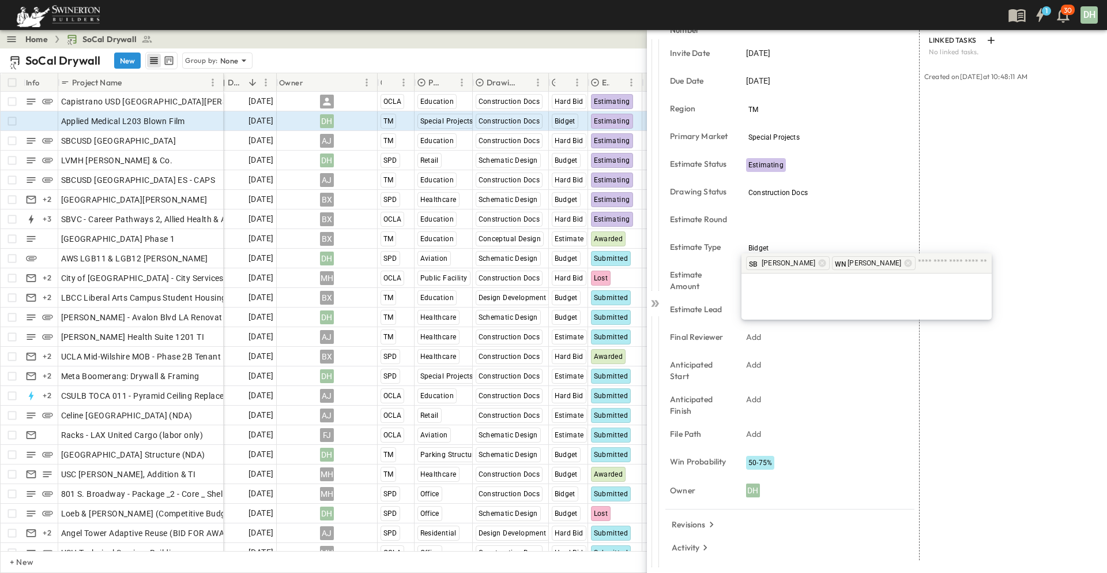
click at [963, 263] on input "text" at bounding box center [952, 263] width 69 height 15
click at [1007, 188] on div "LINKED EMAILS No linked emails. ATTACHMENTS No linked attachments. LINKED TASKS…" at bounding box center [1009, 269] width 178 height 582
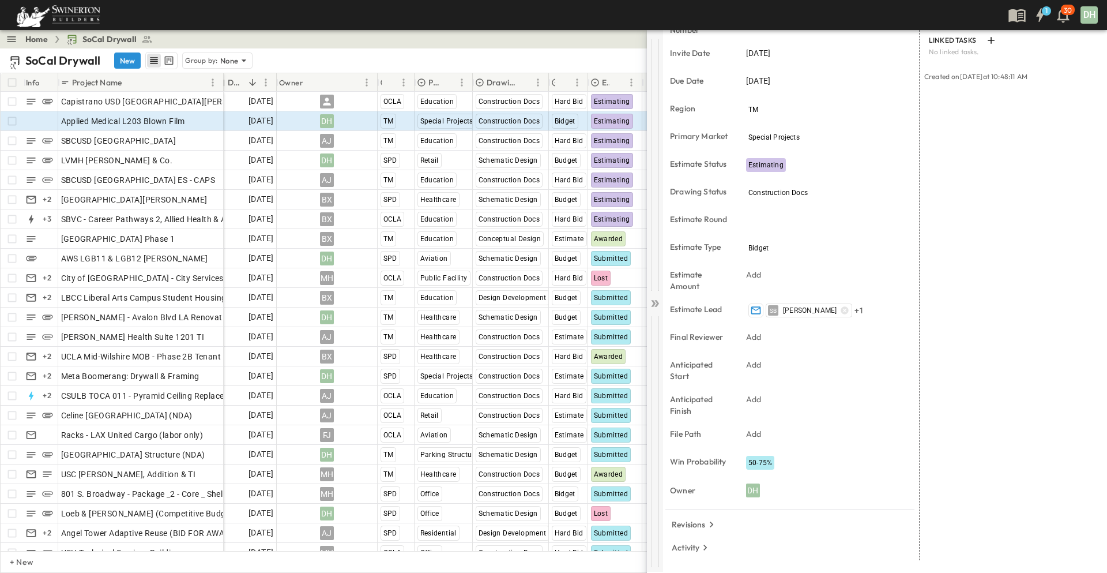
click at [658, 300] on icon at bounding box center [655, 304] width 12 height 12
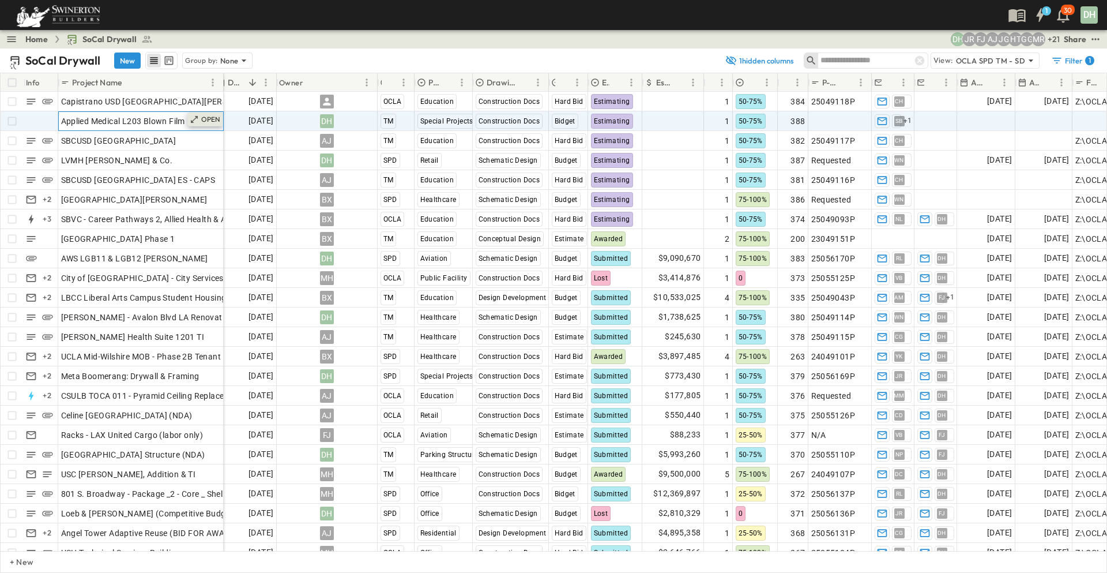
click at [206, 119] on p "OPEN" at bounding box center [211, 119] width 20 height 9
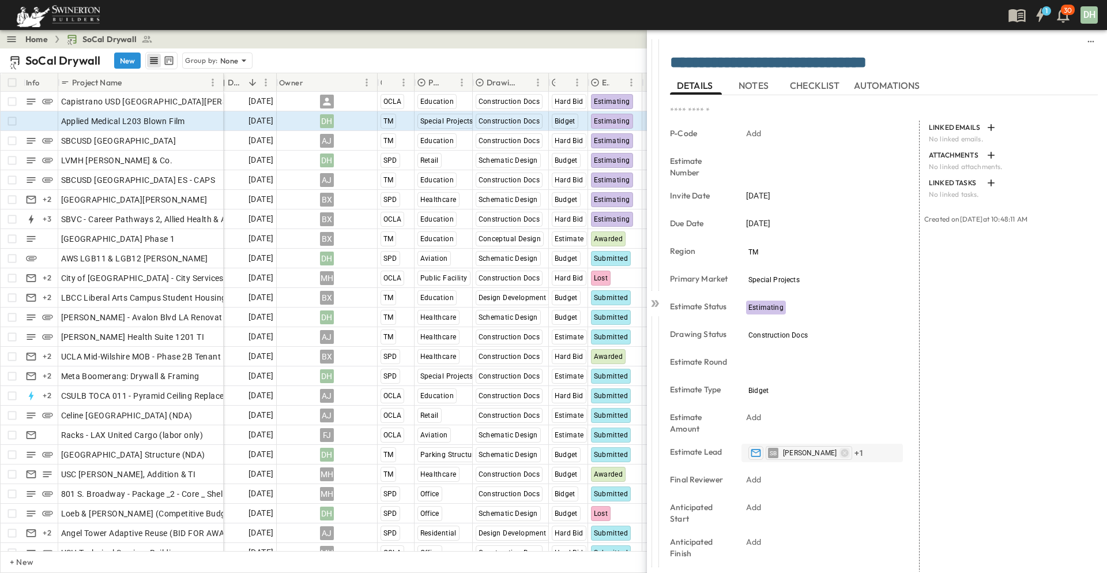
click at [850, 452] on icon "button" at bounding box center [844, 452] width 9 height 9
click at [746, 86] on span "NOTES" at bounding box center [755, 85] width 32 height 10
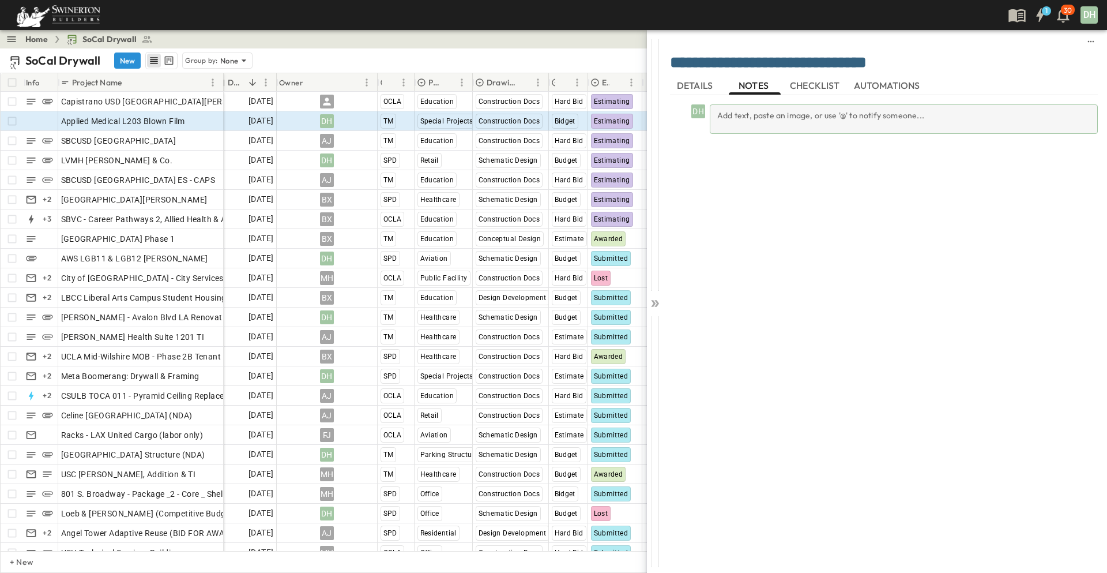
click at [720, 114] on div "Add text, paste an image, or use '@' to notify someone..." at bounding box center [904, 118] width 388 height 29
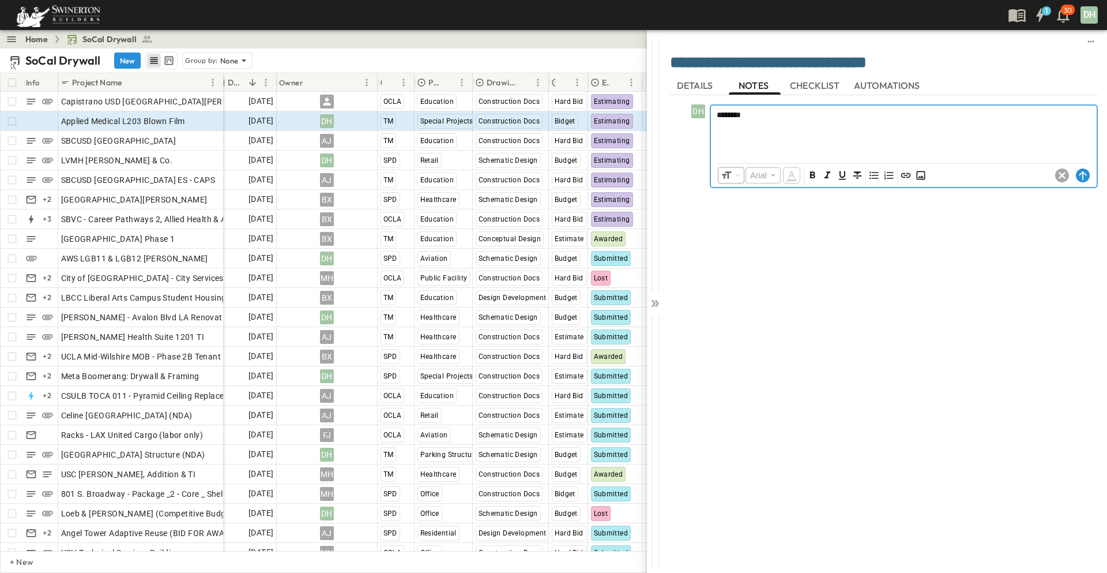
drag, startPoint x: 716, startPoint y: 125, endPoint x: 724, endPoint y: 126, distance: 7.6
click at [716, 125] on div "********" at bounding box center [904, 131] width 386 height 51
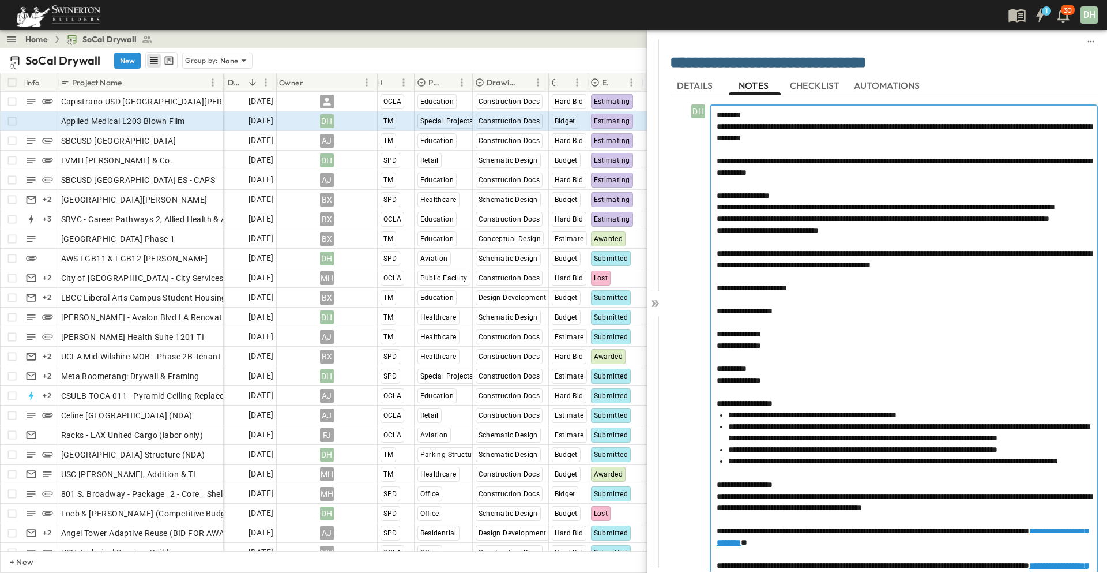
click at [721, 147] on div at bounding box center [904, 150] width 374 height 12
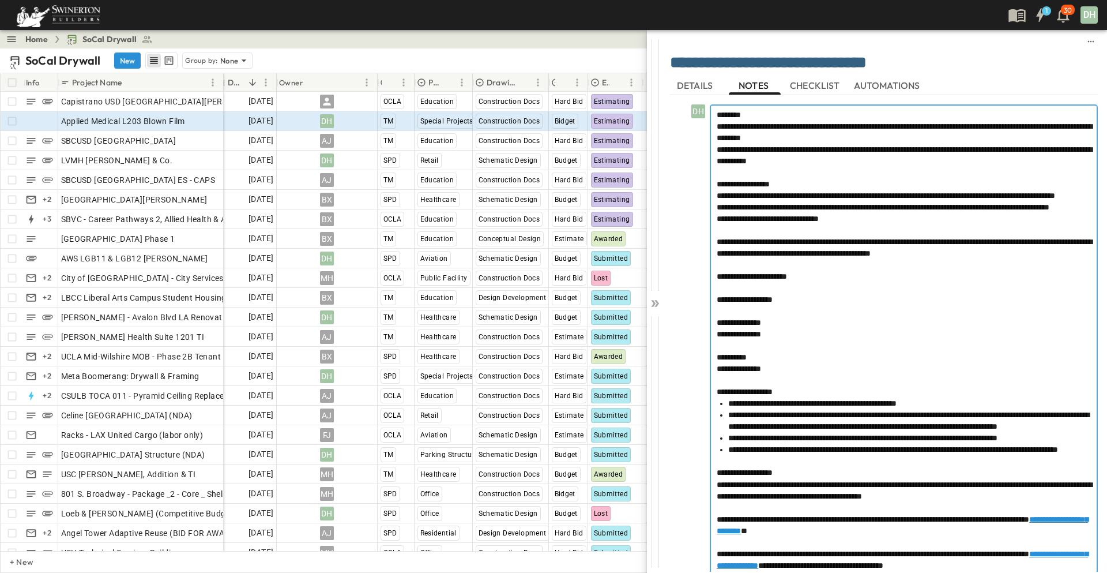
click at [714, 171] on div "**********" at bounding box center [904, 374] width 386 height 536
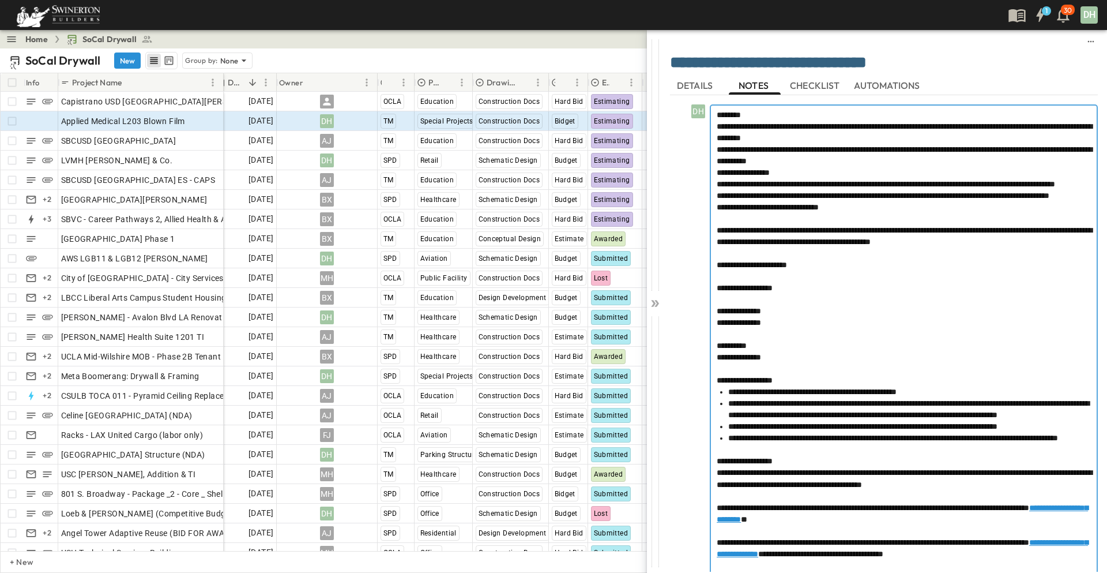
click at [715, 243] on div "**********" at bounding box center [904, 368] width 386 height 524
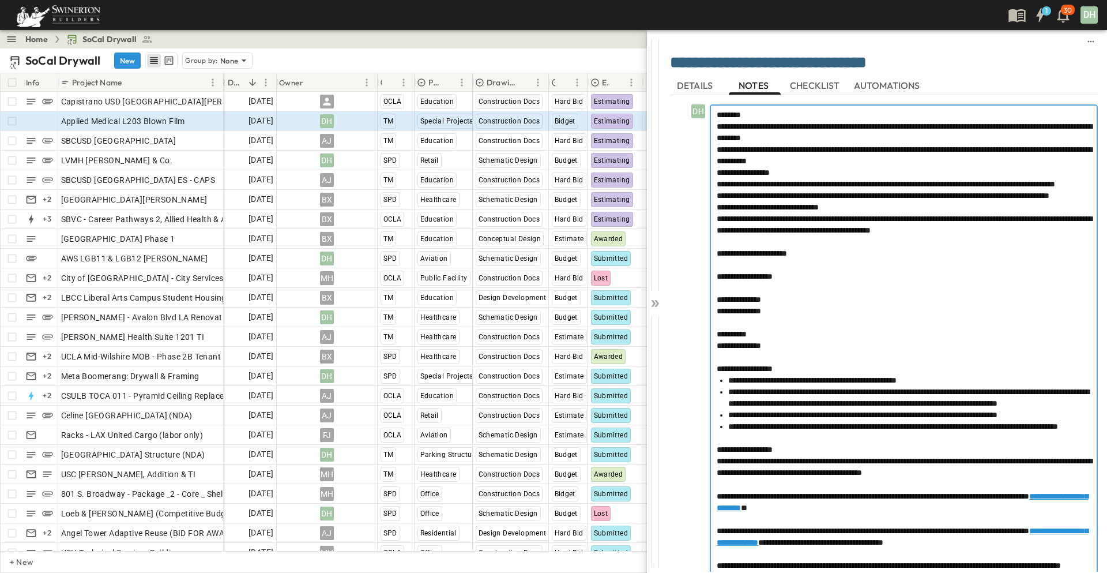
click at [718, 247] on div at bounding box center [904, 242] width 374 height 12
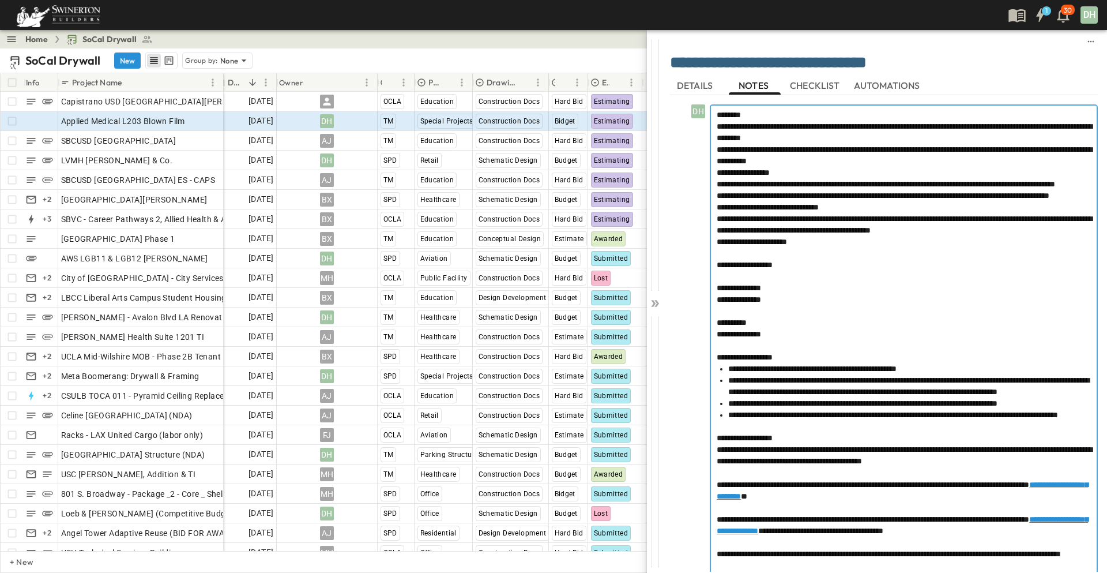
click at [717, 259] on div at bounding box center [904, 253] width 374 height 12
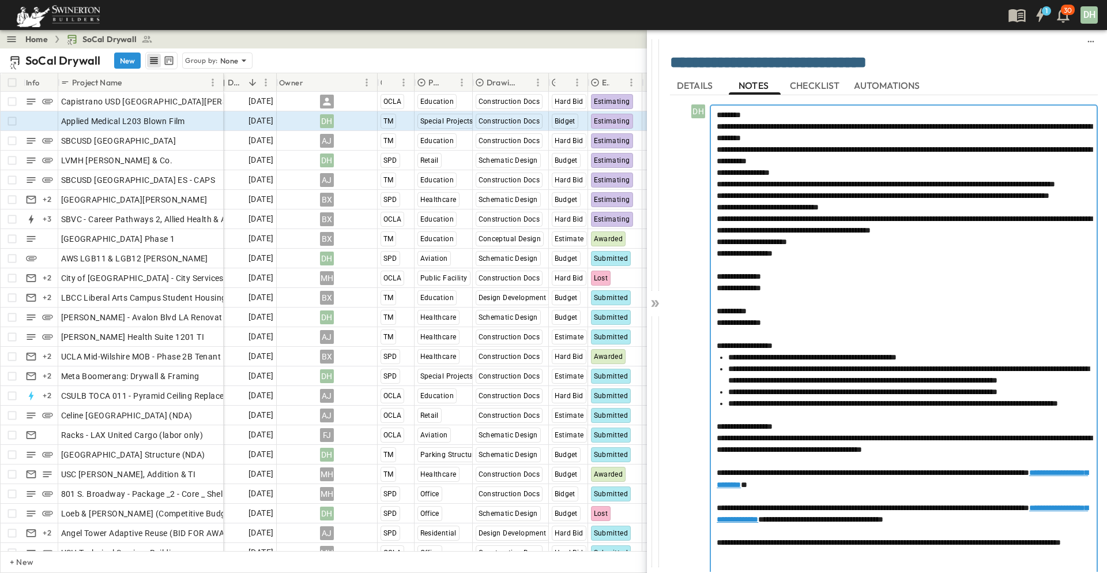
click at [718, 271] on div at bounding box center [904, 265] width 374 height 12
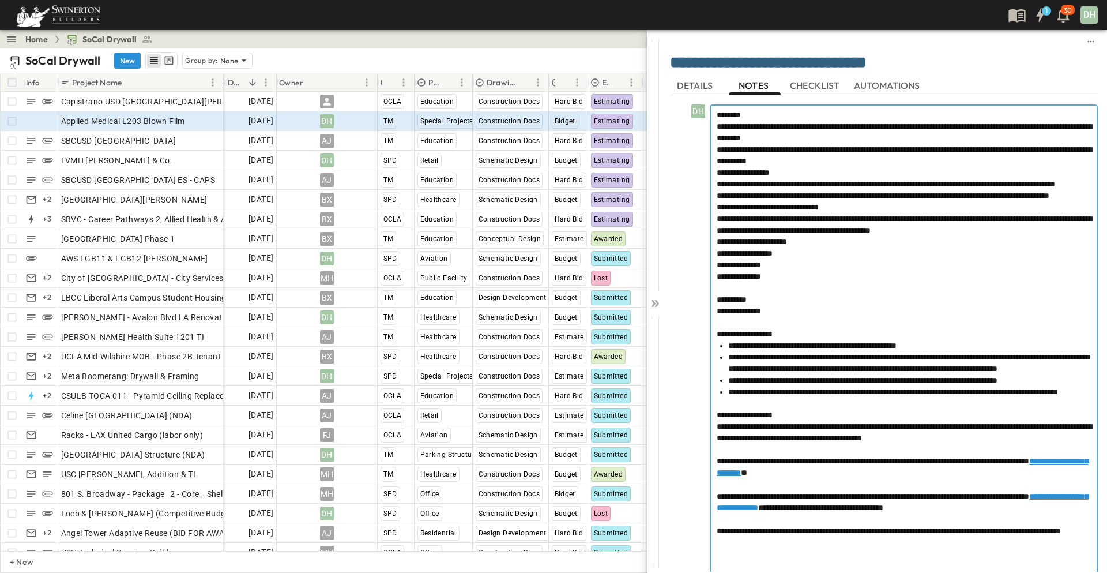
click at [717, 294] on div at bounding box center [904, 288] width 374 height 12
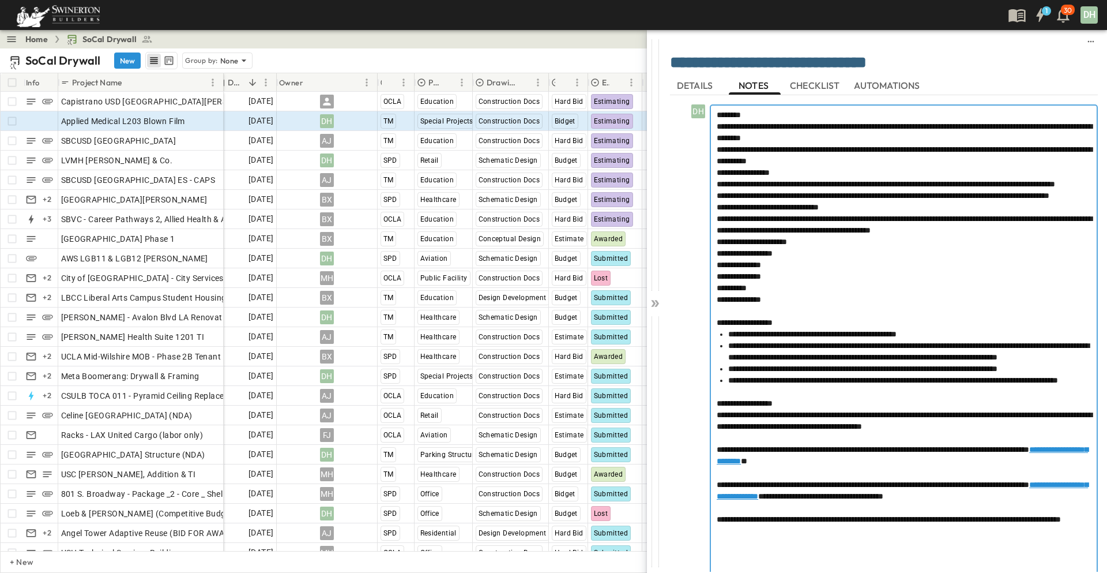
click at [717, 317] on div at bounding box center [904, 311] width 374 height 12
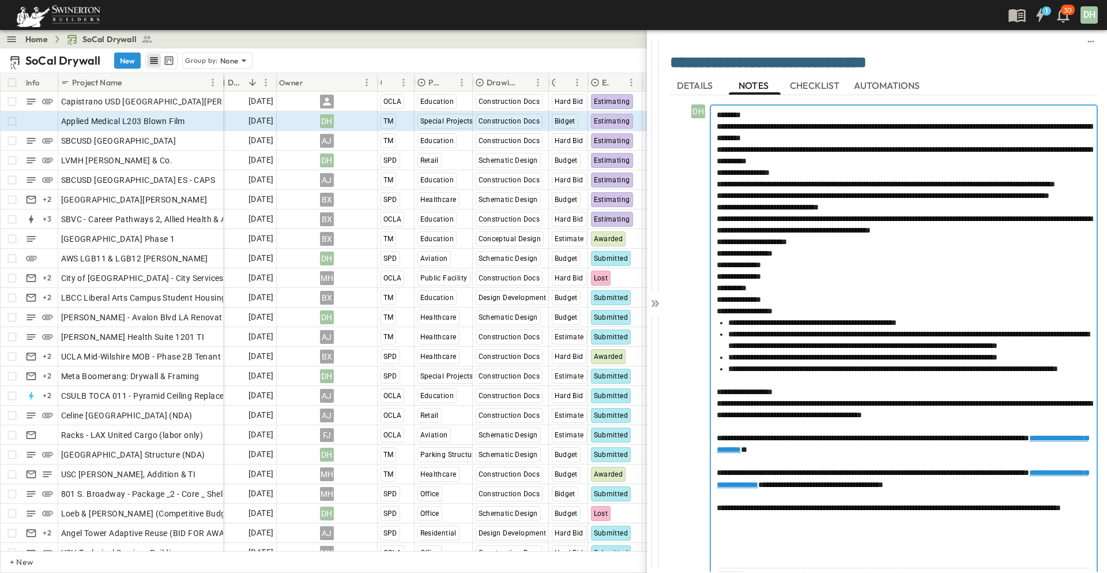
click at [719, 386] on div at bounding box center [904, 380] width 374 height 12
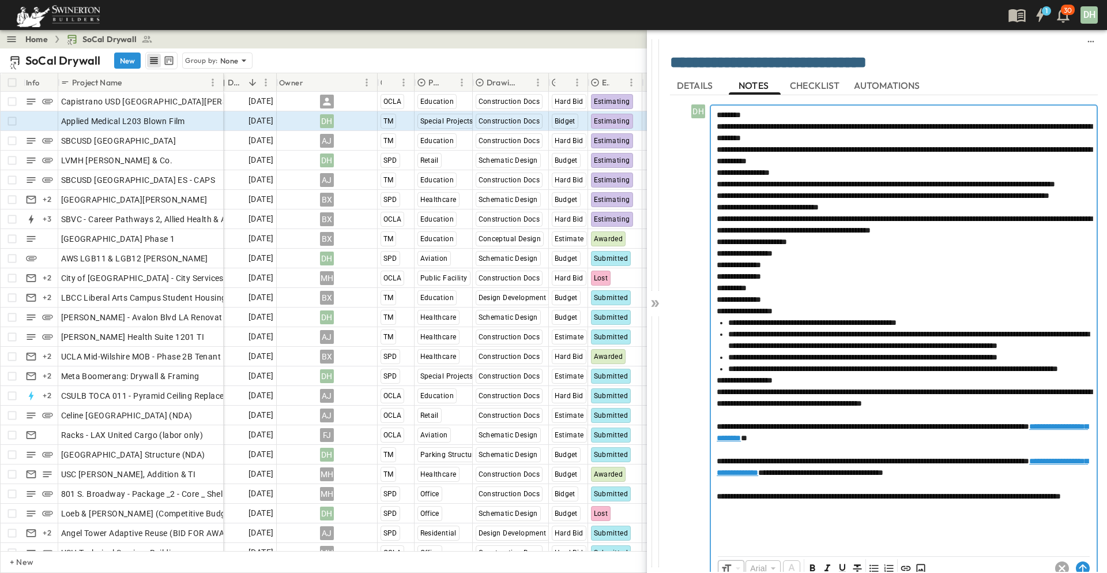
scroll to position [58, 0]
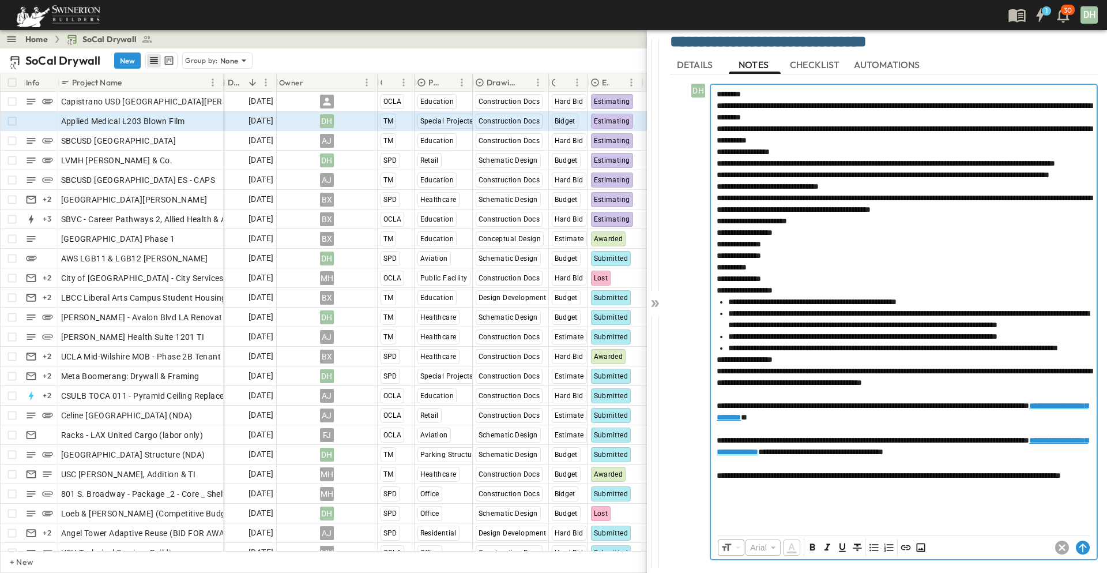
click at [717, 400] on div at bounding box center [904, 394] width 374 height 12
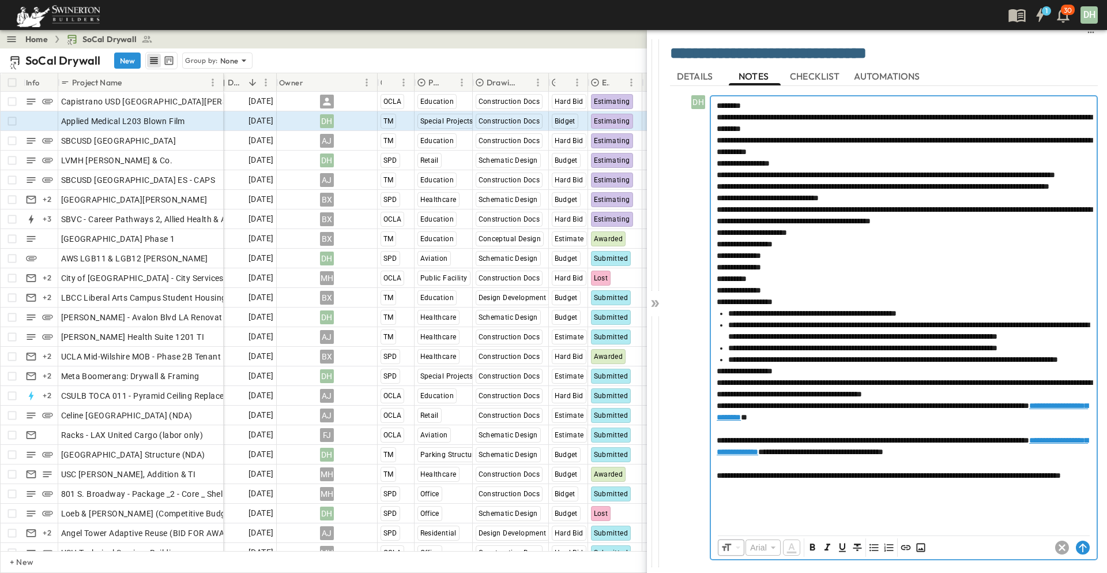
click at [718, 423] on div at bounding box center [904, 429] width 374 height 12
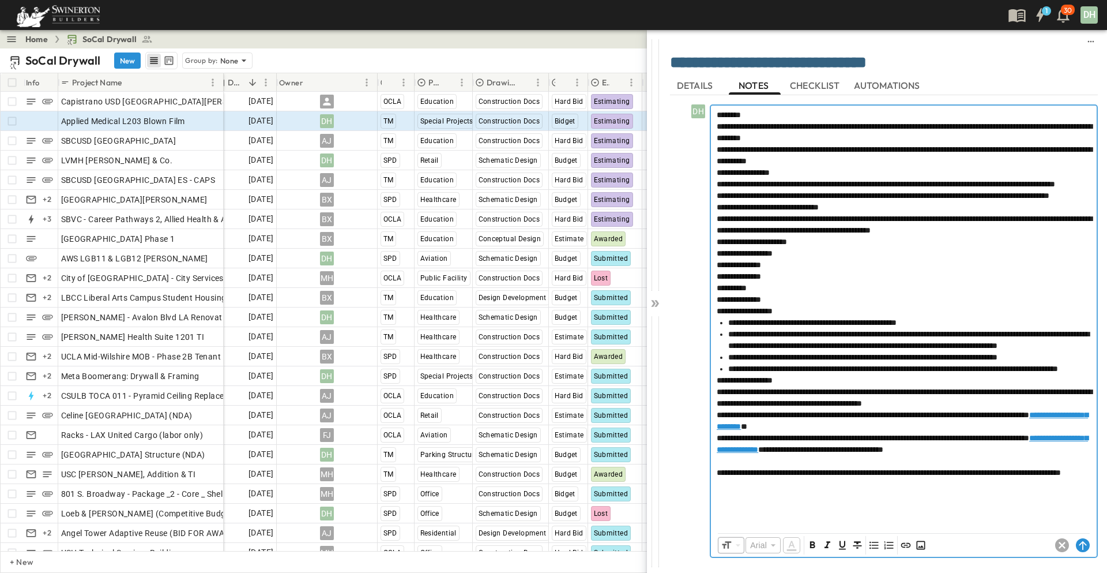
scroll to position [55, 0]
click at [715, 452] on div "**********" at bounding box center [904, 316] width 386 height 420
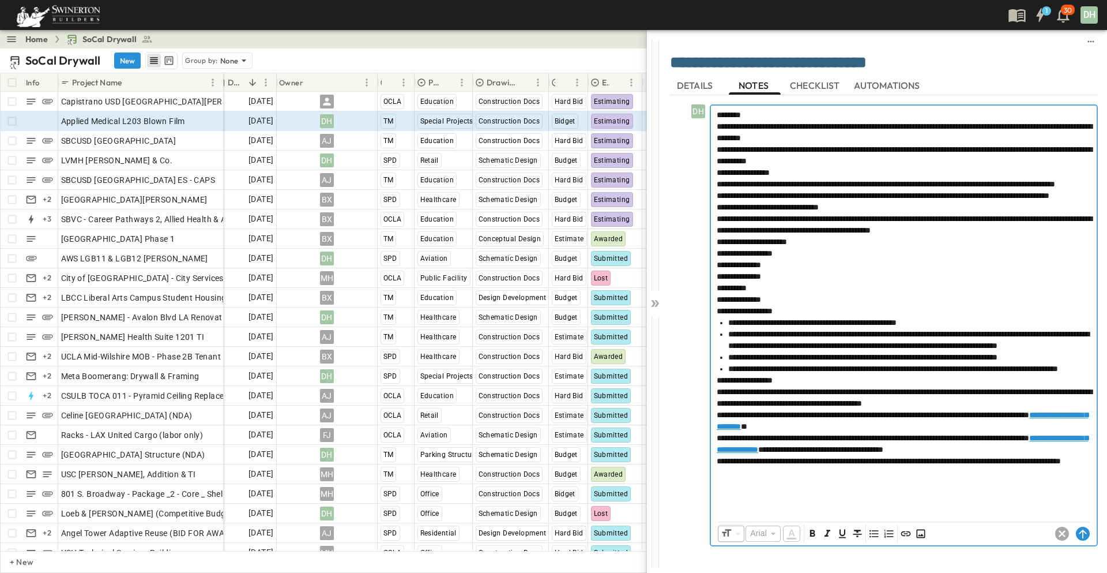
click at [719, 483] on div at bounding box center [904, 490] width 374 height 46
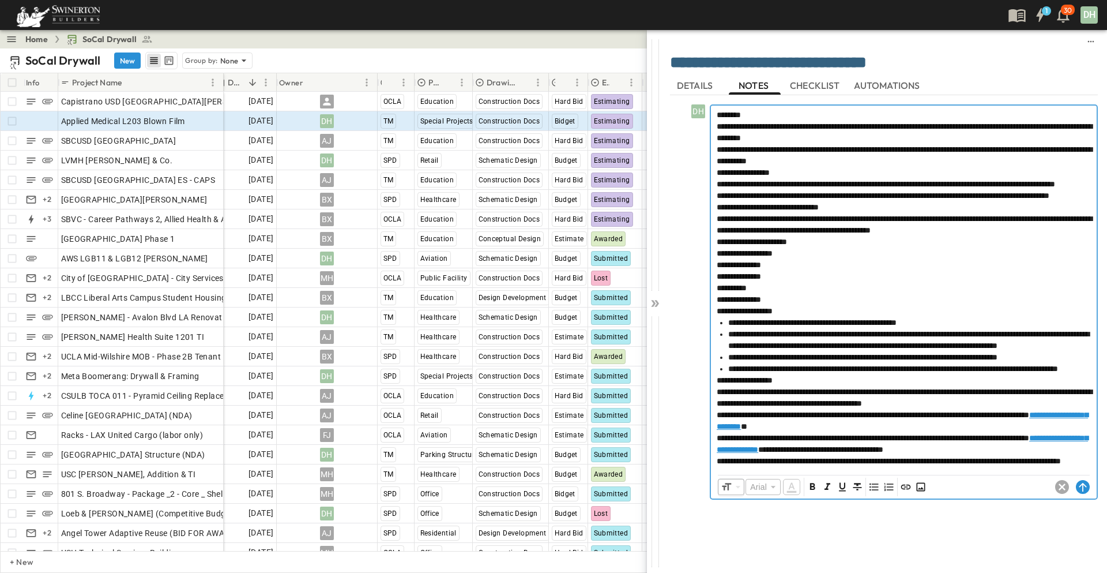
scroll to position [0, 0]
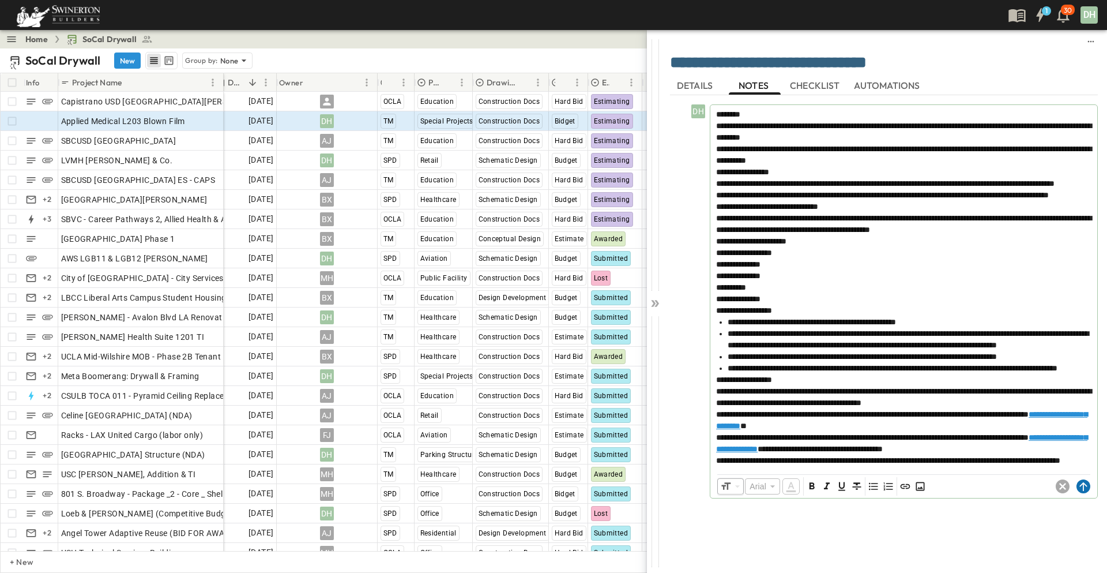
click at [1082, 493] on circle at bounding box center [1084, 486] width 14 height 14
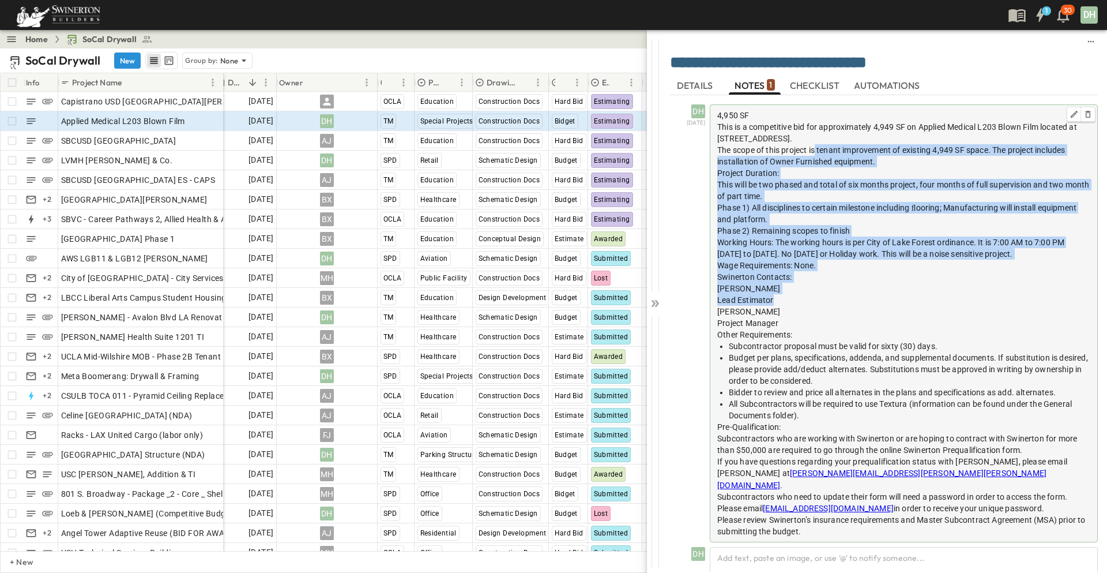
drag, startPoint x: 817, startPoint y: 149, endPoint x: 1071, endPoint y: 305, distance: 297.8
click at [1071, 305] on div "4,950 SF This is a competitive bid for approximately 4,949 SF on Applied Medica…" at bounding box center [904, 323] width 388 height 438
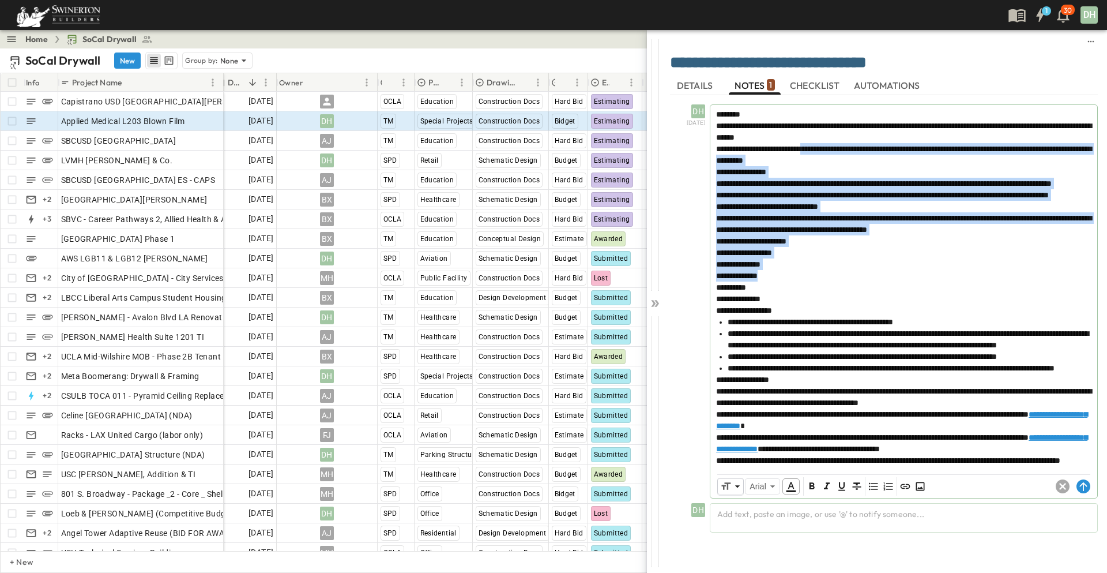
drag, startPoint x: 777, startPoint y: 298, endPoint x: 818, endPoint y: 150, distance: 153.2
click at [818, 150] on div "**********" at bounding box center [904, 286] width 387 height 362
copy div "**********"
click at [657, 303] on icon at bounding box center [657, 303] width 5 height 7
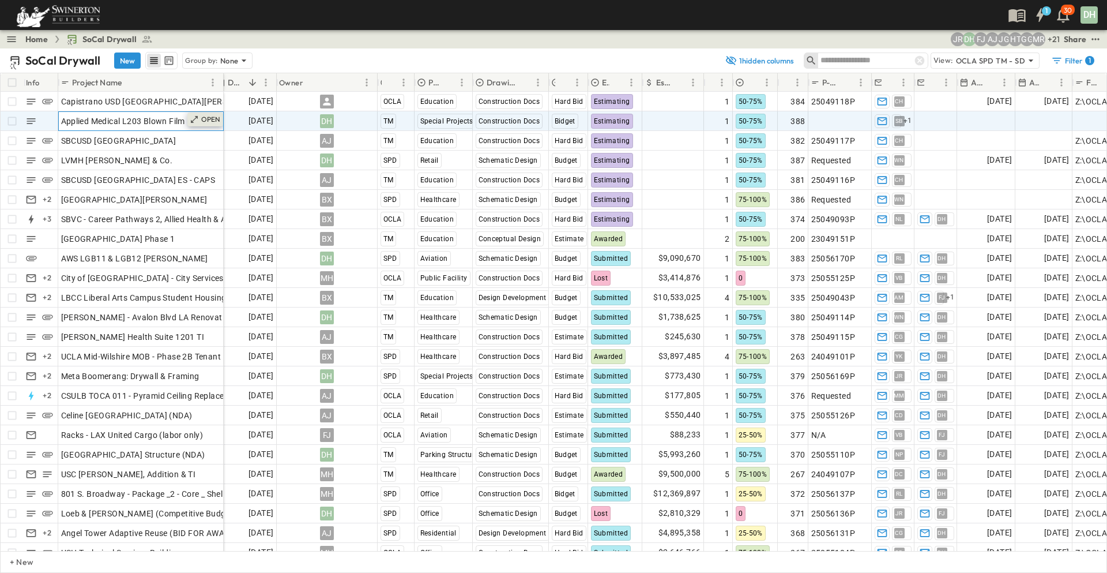
click at [208, 117] on p "OPEN" at bounding box center [211, 119] width 20 height 9
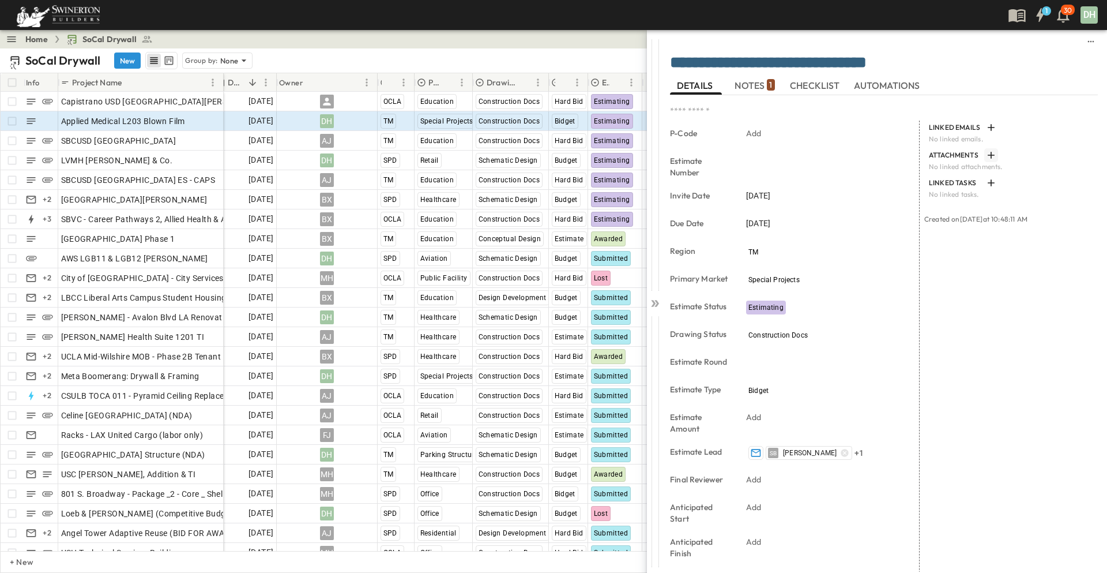
click at [986, 155] on icon "button" at bounding box center [992, 155] width 12 height 12
click at [767, 132] on div "Add" at bounding box center [823, 133] width 162 height 16
type input "*"
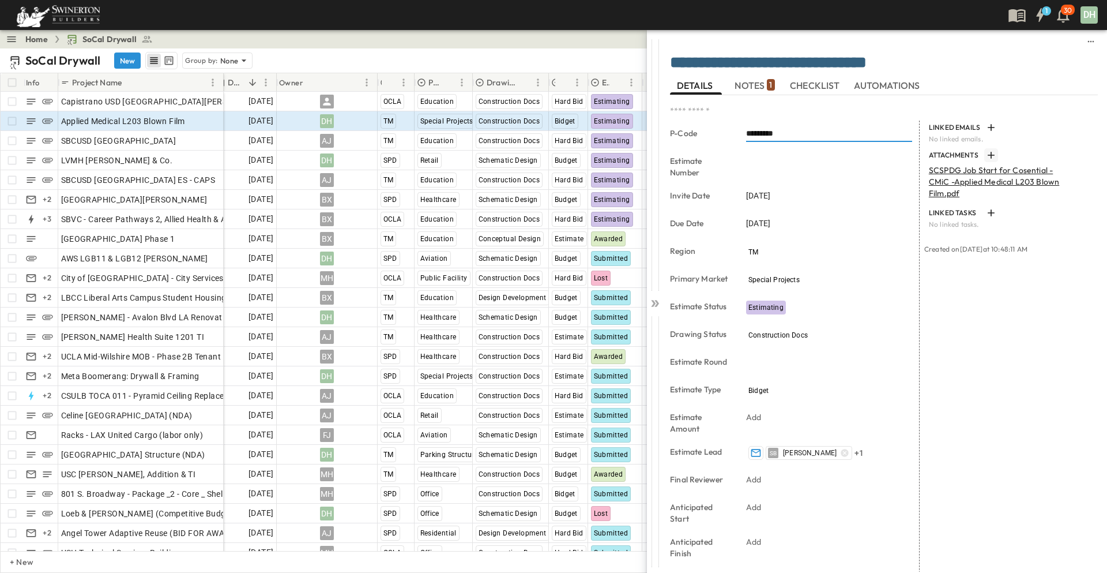
type input "*********"
click at [784, 161] on input "***" at bounding box center [829, 161] width 166 height 17
click at [784, 127] on div "Add" at bounding box center [823, 133] width 162 height 16
click at [656, 302] on icon at bounding box center [655, 304] width 12 height 12
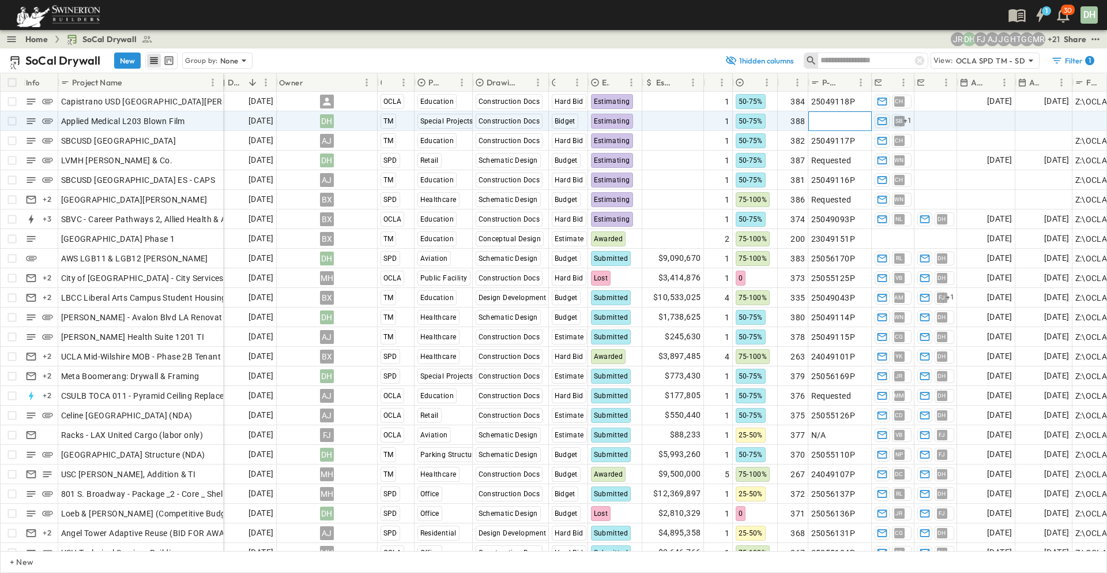
click at [838, 122] on span "Add P-Code" at bounding box center [834, 121] width 44 height 12
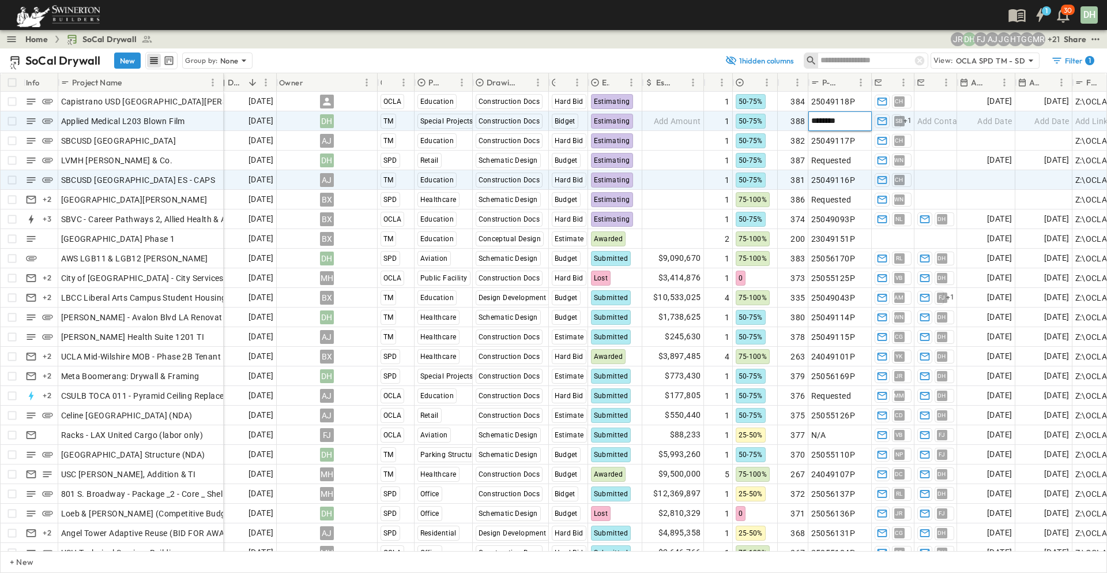
type input "*********"
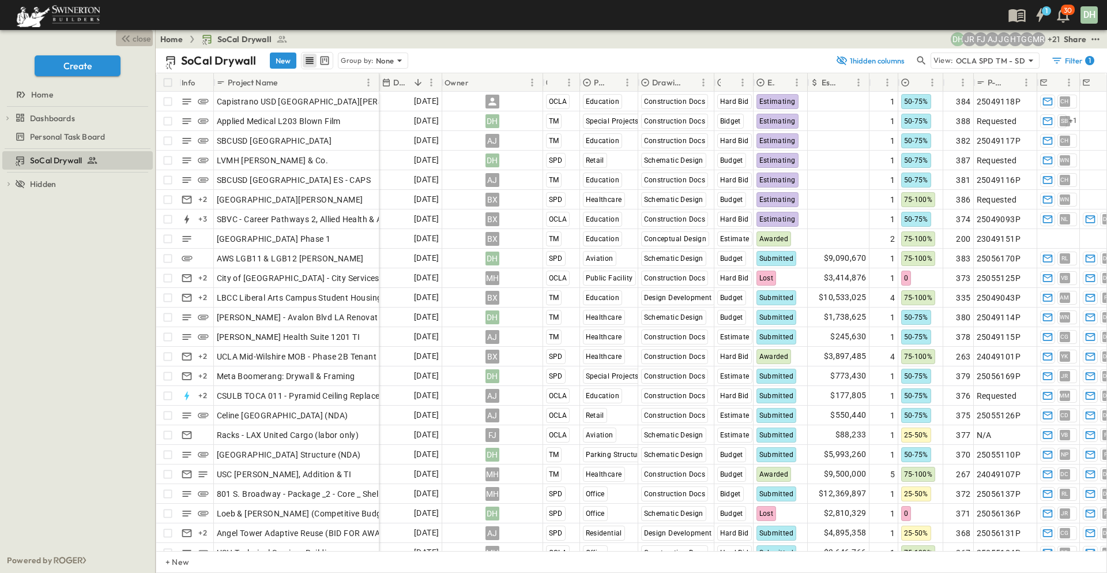
click at [145, 40] on span "close" at bounding box center [142, 39] width 18 height 12
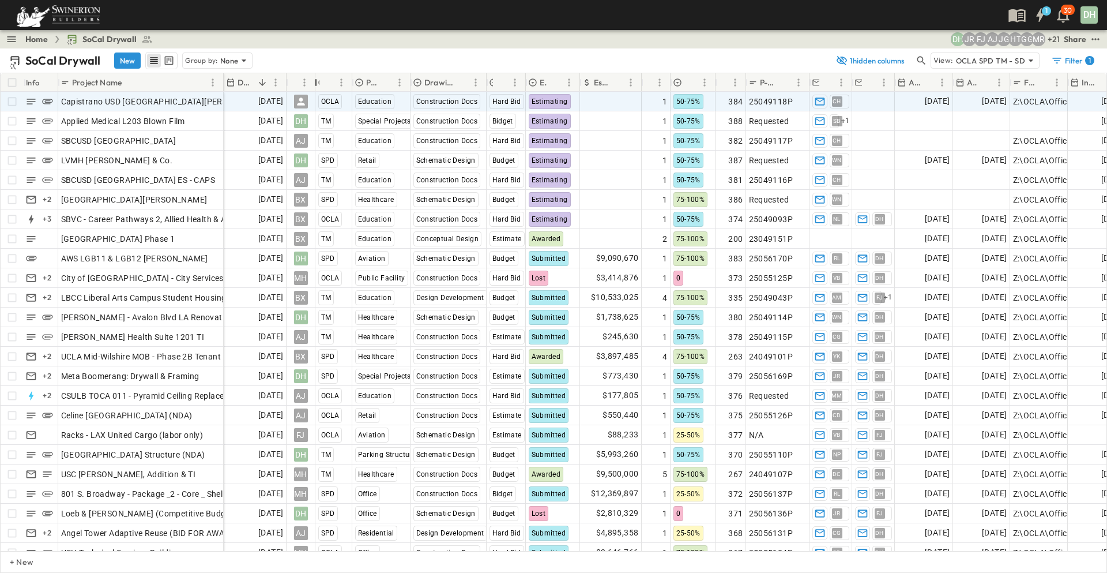
drag, startPoint x: 386, startPoint y: 79, endPoint x: 303, endPoint y: 92, distance: 83.5
click at [303, 92] on div "Info Project Name Due Date Owner Region Primary Market Drawing Status Estimate …" at bounding box center [554, 312] width 1106 height 478
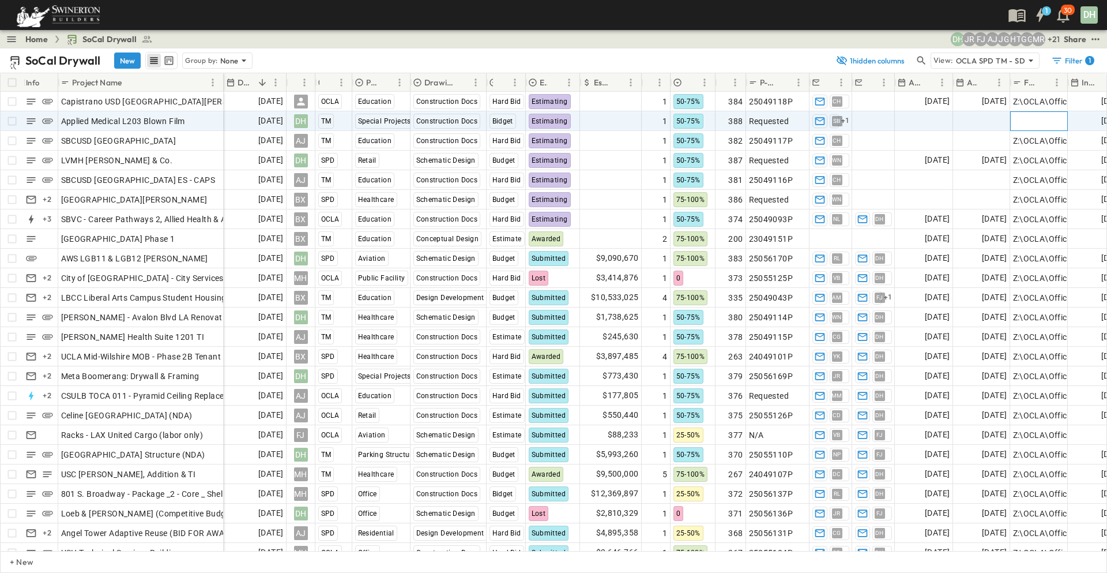
click at [1037, 125] on span "Add Link" at bounding box center [1029, 121] width 33 height 12
paste input "**********"
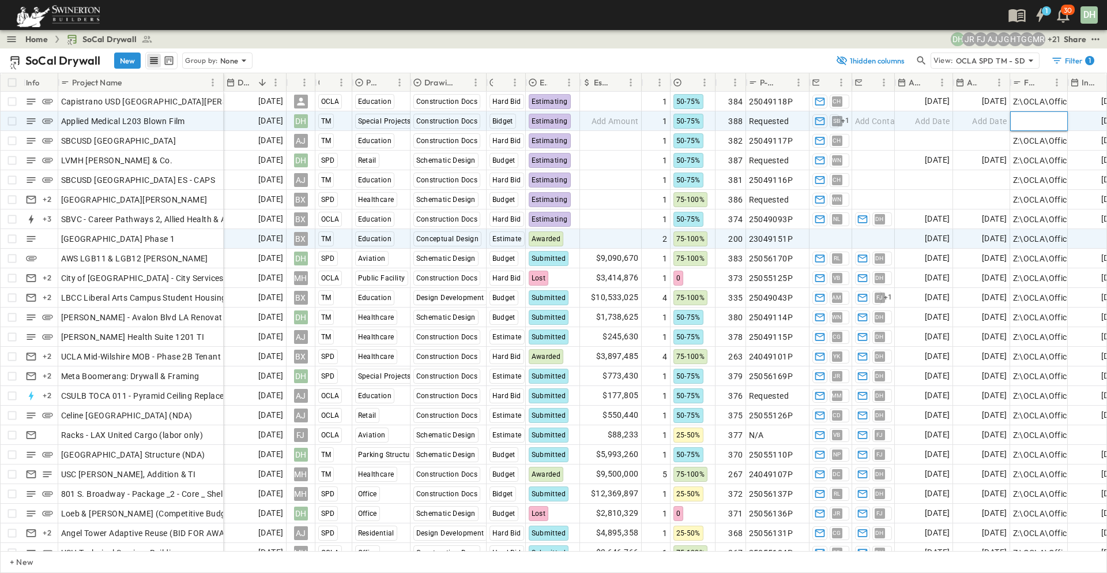
type input "**********"
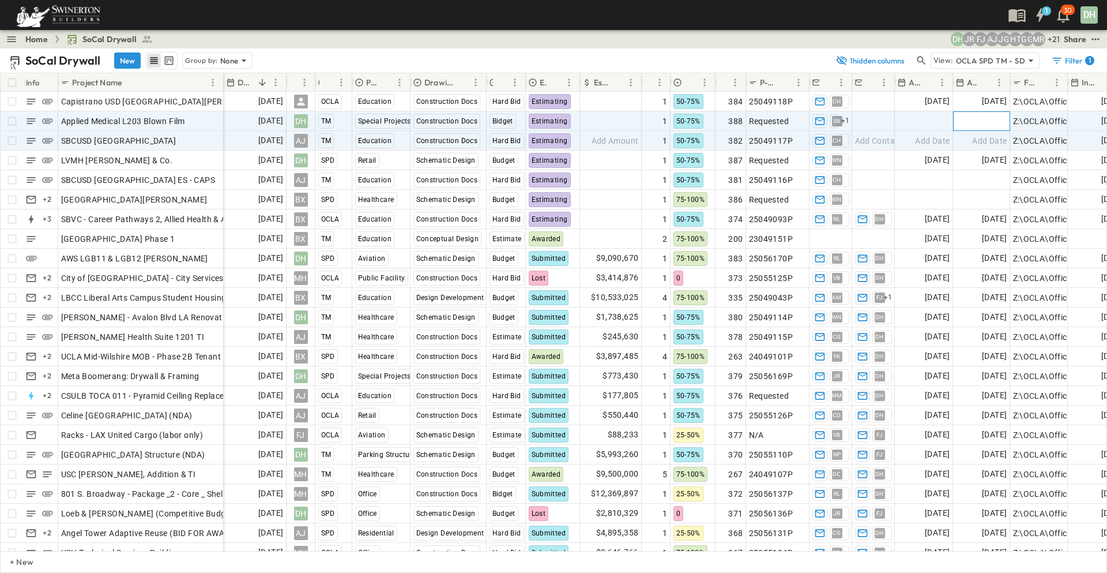
click at [974, 123] on span "Add Date" at bounding box center [990, 121] width 35 height 12
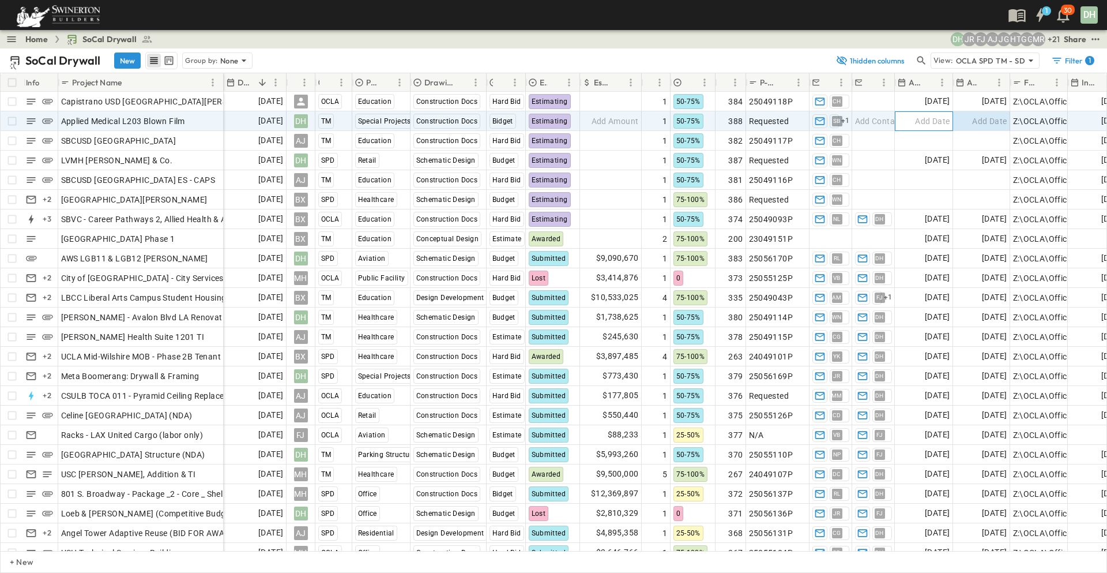
click at [934, 112] on div "Add Date" at bounding box center [924, 121] width 57 height 18
click at [838, 121] on span "SB" at bounding box center [836, 121] width 7 height 1
click at [209, 121] on p "OPEN" at bounding box center [211, 119] width 20 height 9
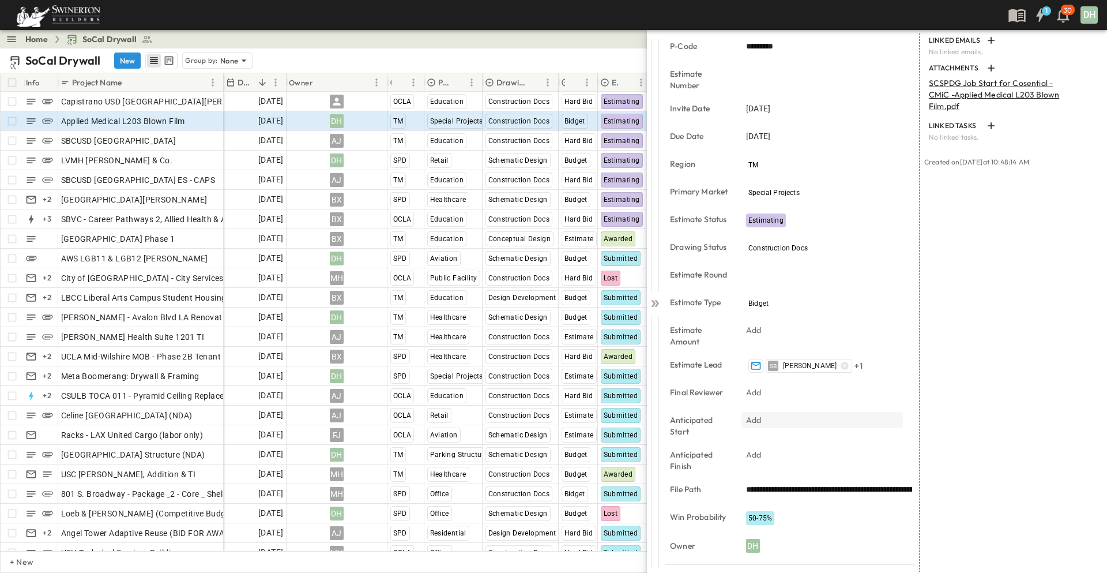
scroll to position [115, 0]
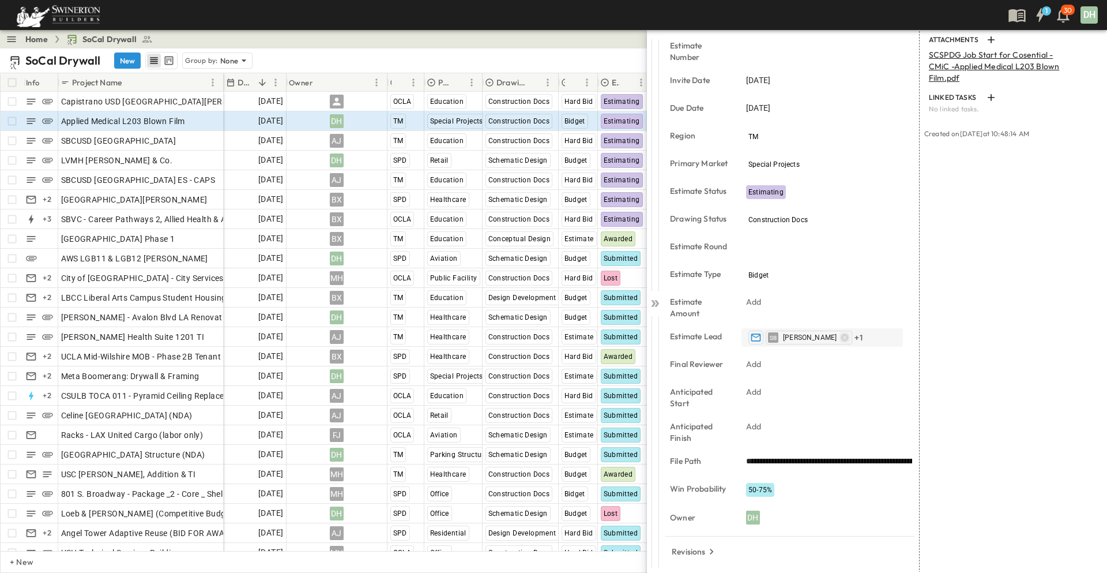
click at [850, 337] on icon "button" at bounding box center [844, 337] width 9 height 9
click at [864, 337] on span "+ 1" at bounding box center [859, 338] width 9 height 12
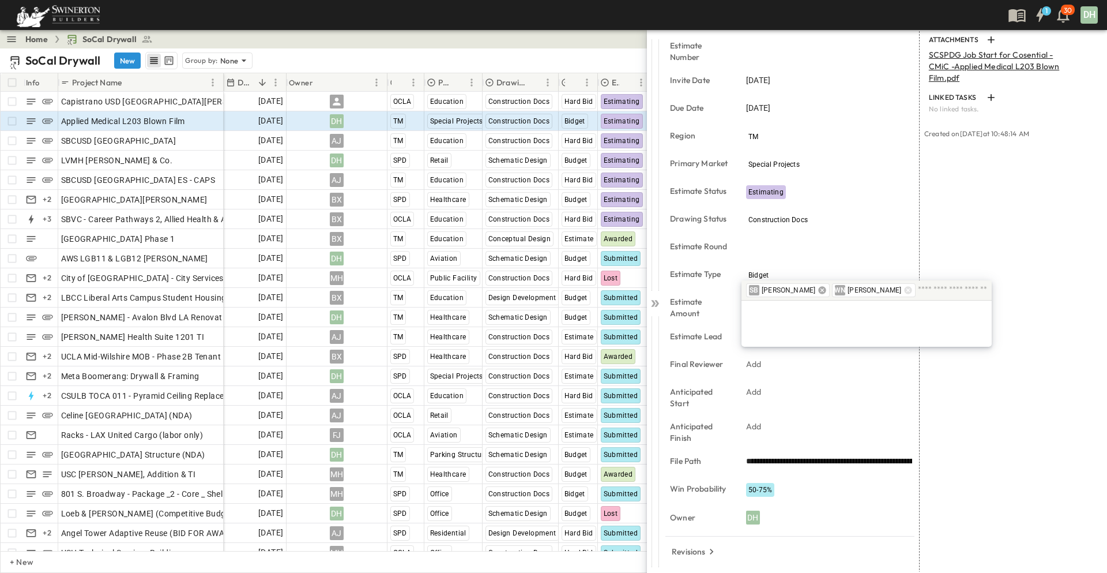
click at [827, 288] on icon at bounding box center [822, 289] width 7 height 7
click at [656, 305] on icon at bounding box center [655, 304] width 12 height 12
